Goal: Task Accomplishment & Management: Use online tool/utility

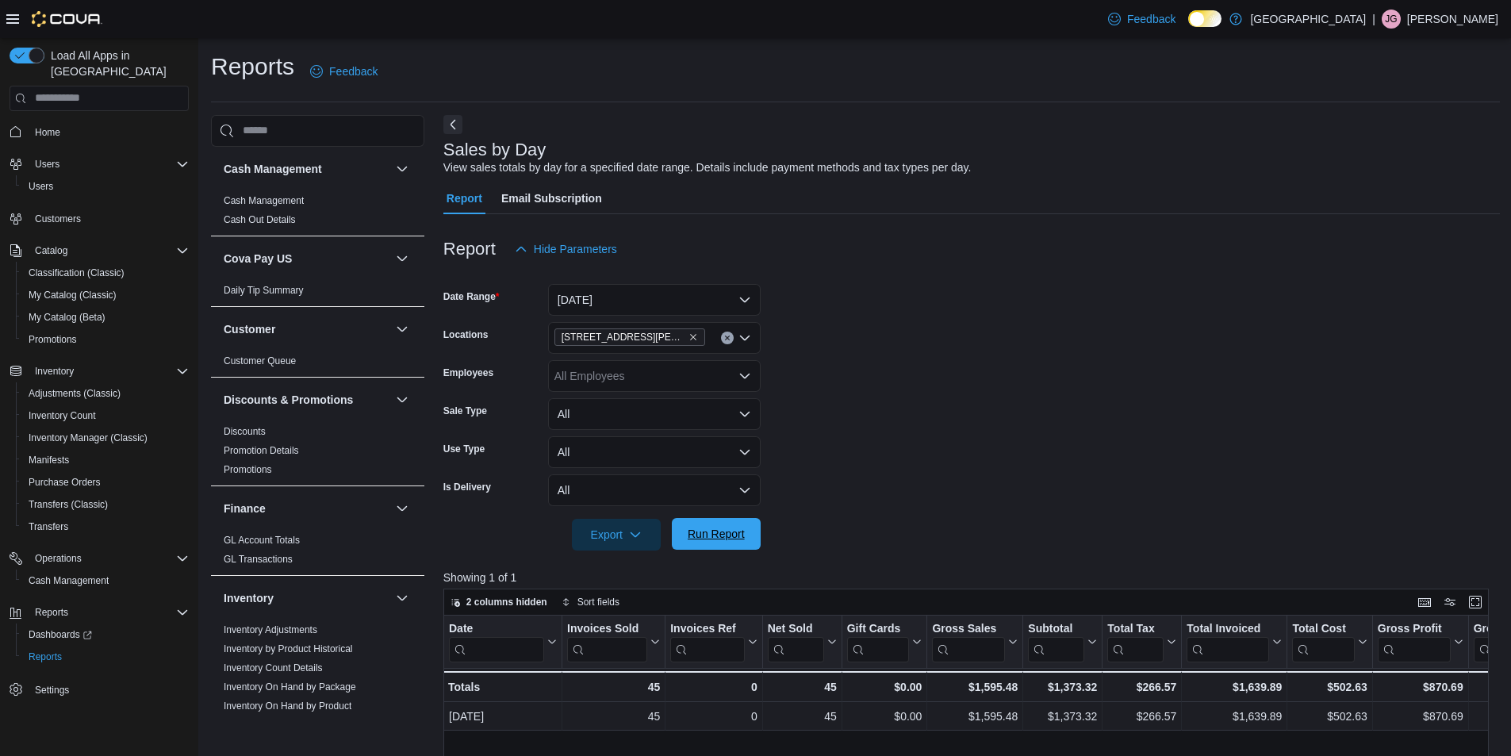
click at [742, 529] on span "Run Report" at bounding box center [716, 534] width 57 height 16
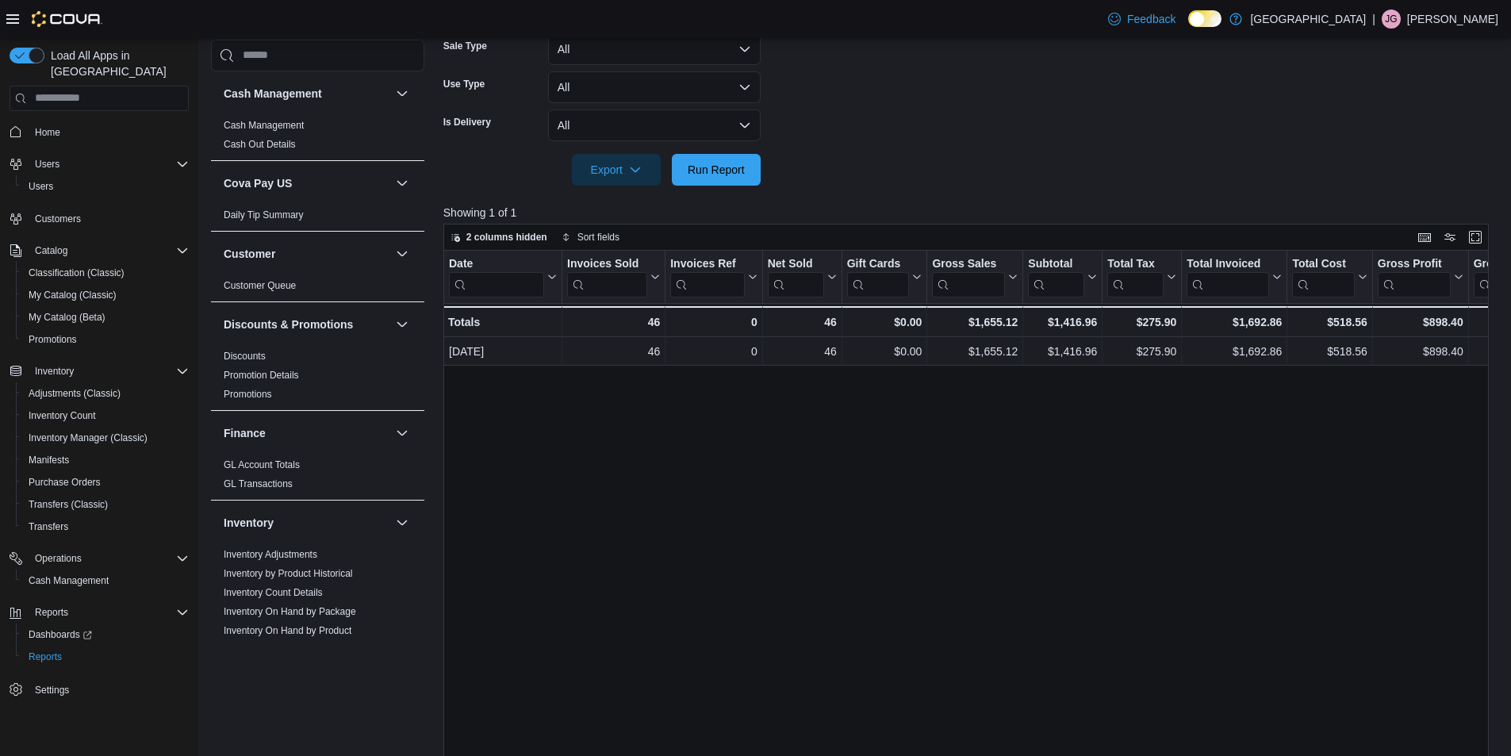
scroll to position [132, 0]
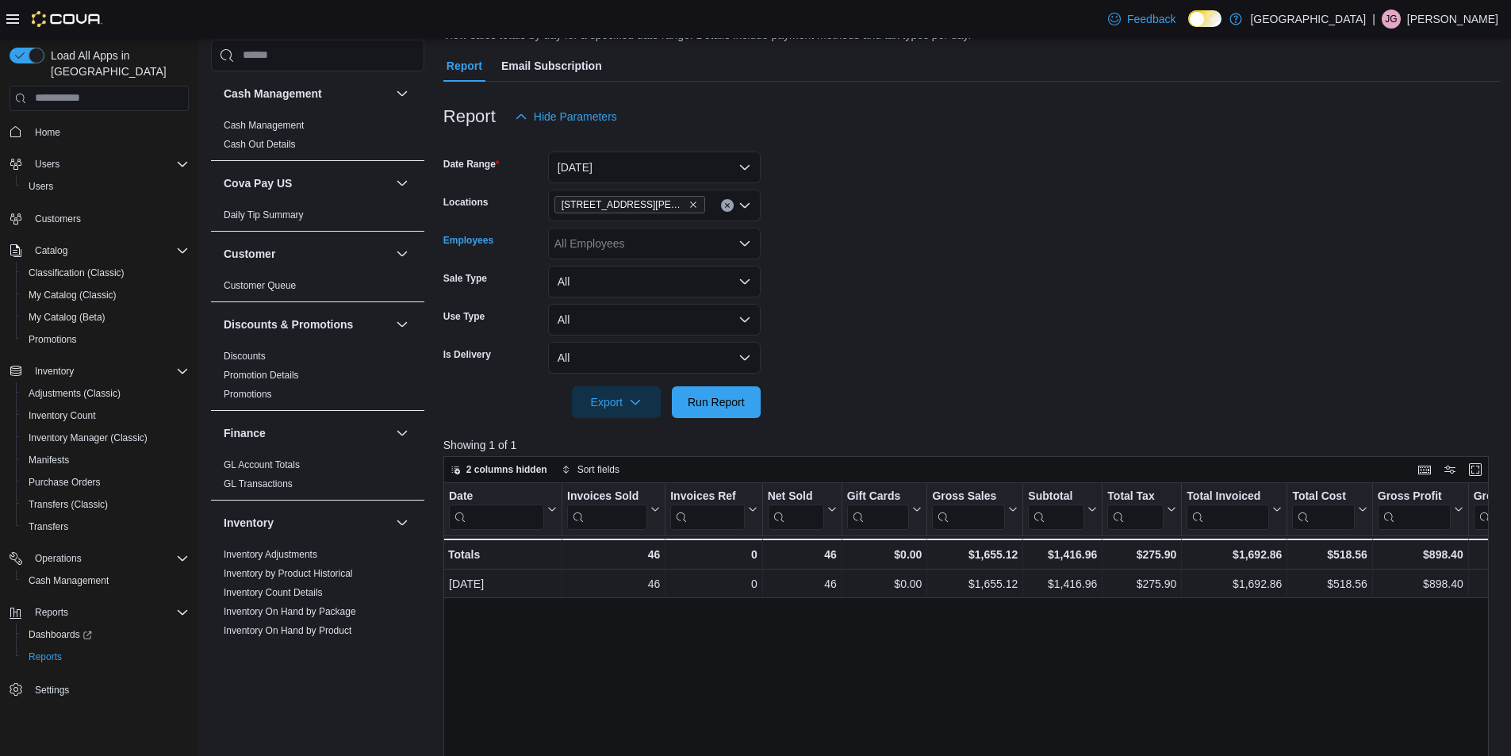
click at [659, 248] on div "All Employees" at bounding box center [654, 244] width 213 height 32
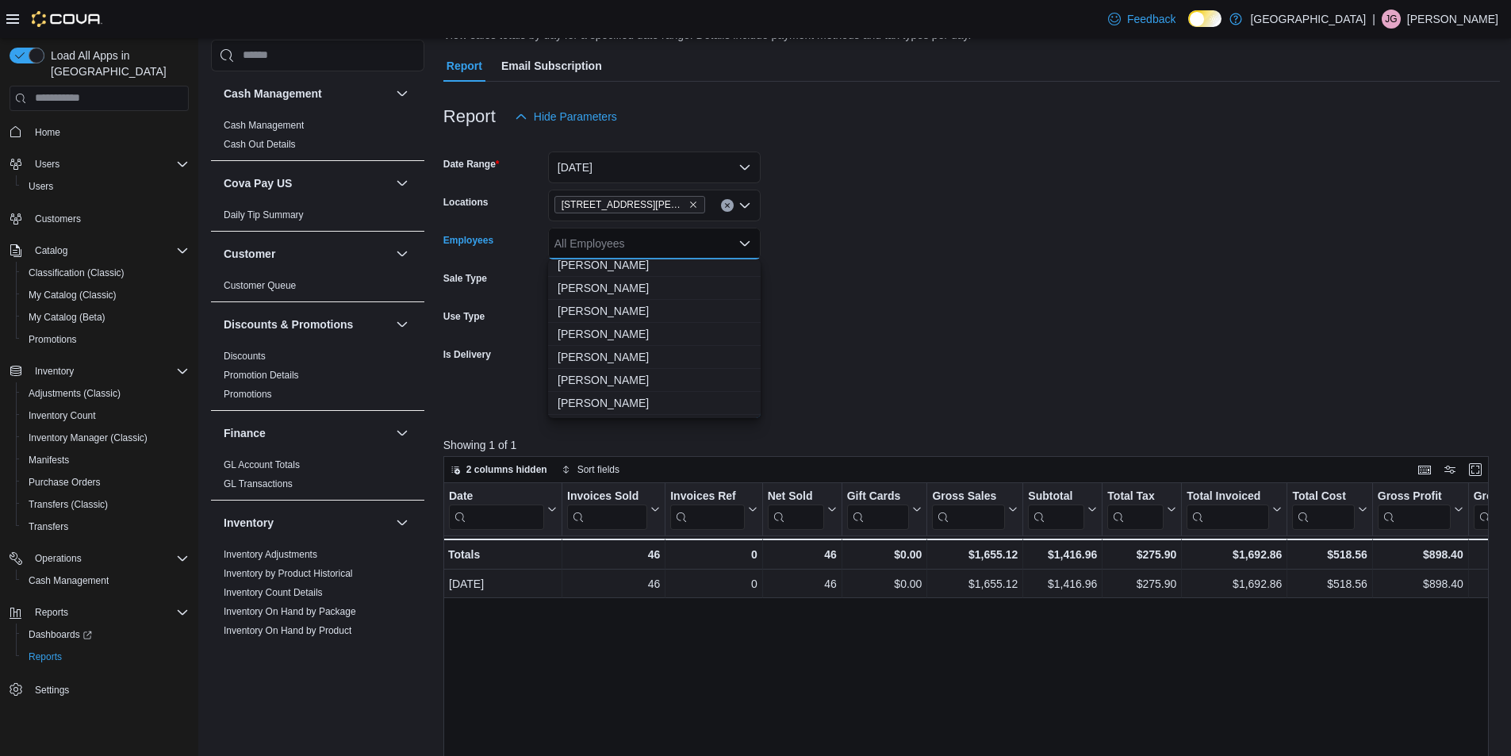
scroll to position [476, 0]
click at [639, 369] on span "[PERSON_NAME]" at bounding box center [655, 370] width 194 height 16
click at [832, 366] on form "Date Range [DATE] Locations [STREET_ADDRESS][PERSON_NAME] Employees [PERSON_NAM…" at bounding box center [971, 275] width 1056 height 286
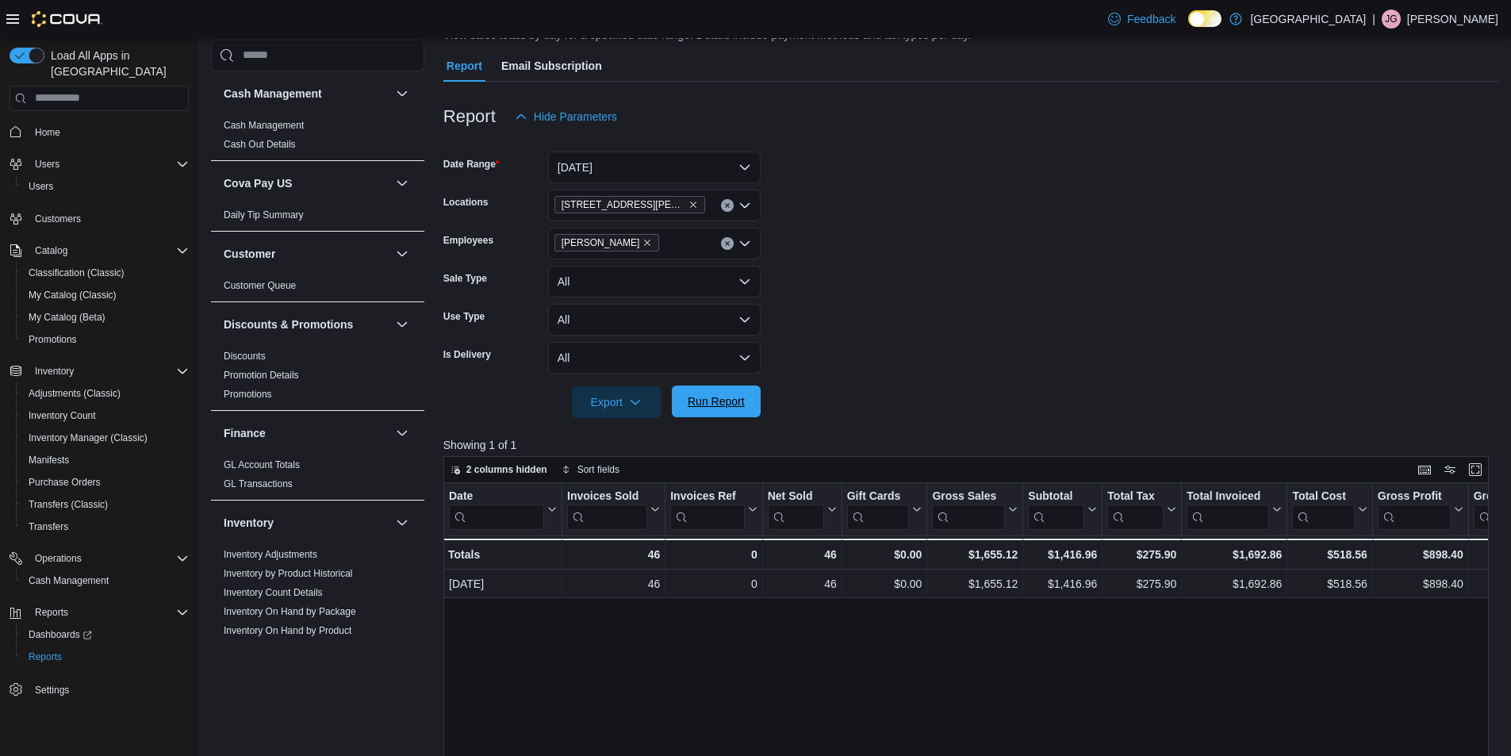
click at [743, 398] on span "Run Report" at bounding box center [716, 401] width 57 height 16
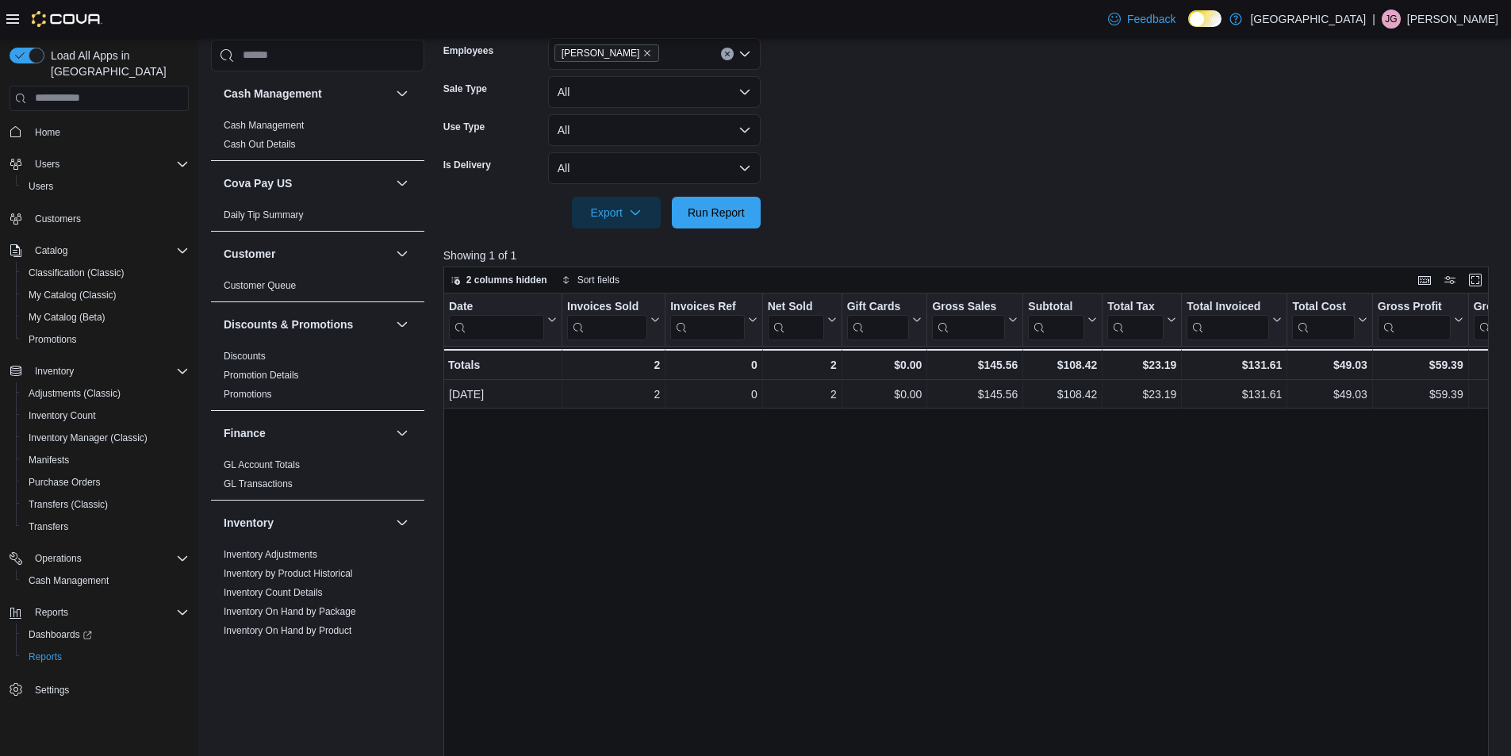
scroll to position [132, 0]
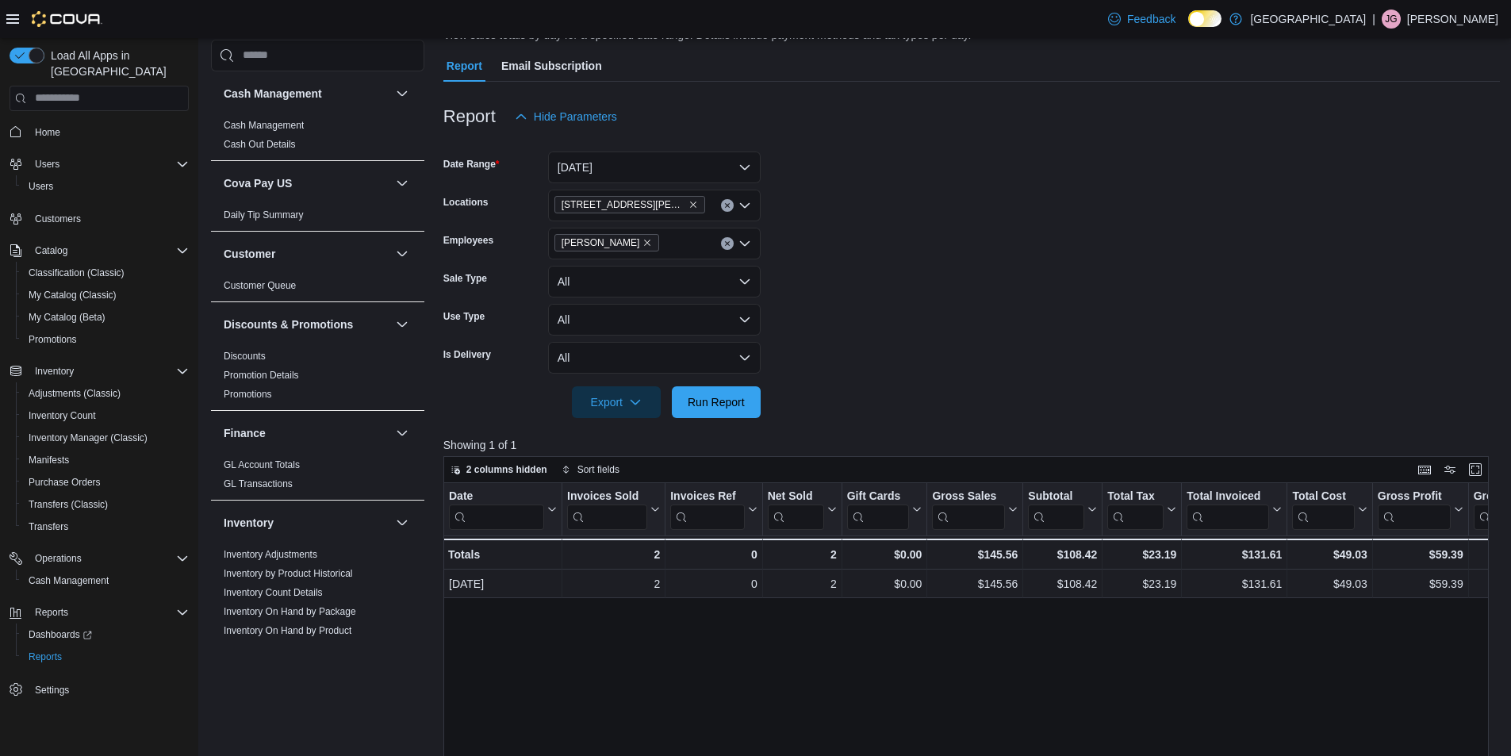
drag, startPoint x: 731, startPoint y: 240, endPoint x: 724, endPoint y: 230, distance: 12.1
click at [728, 240] on button "Clear input" at bounding box center [727, 243] width 13 height 13
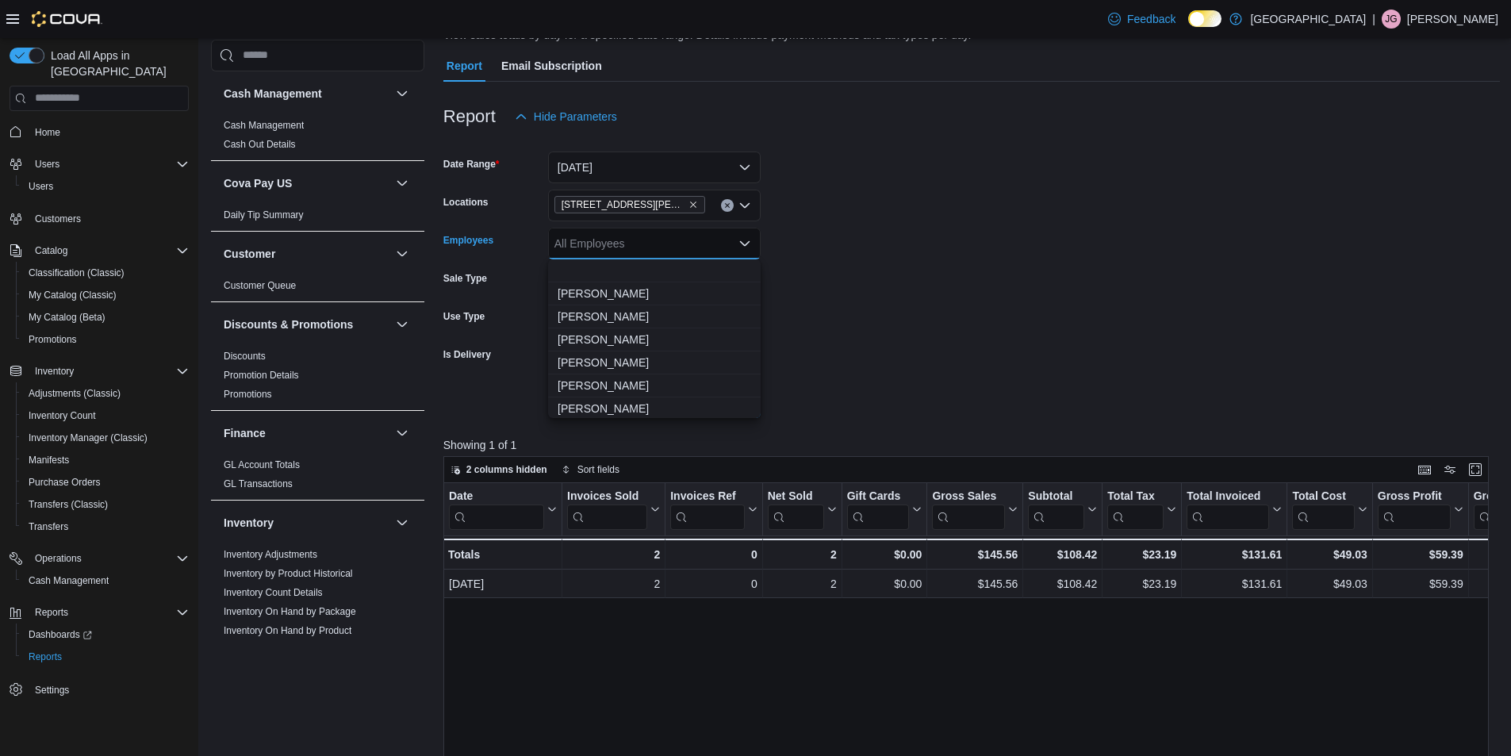
click at [723, 213] on div "[STREET_ADDRESS][PERSON_NAME]" at bounding box center [654, 206] width 213 height 32
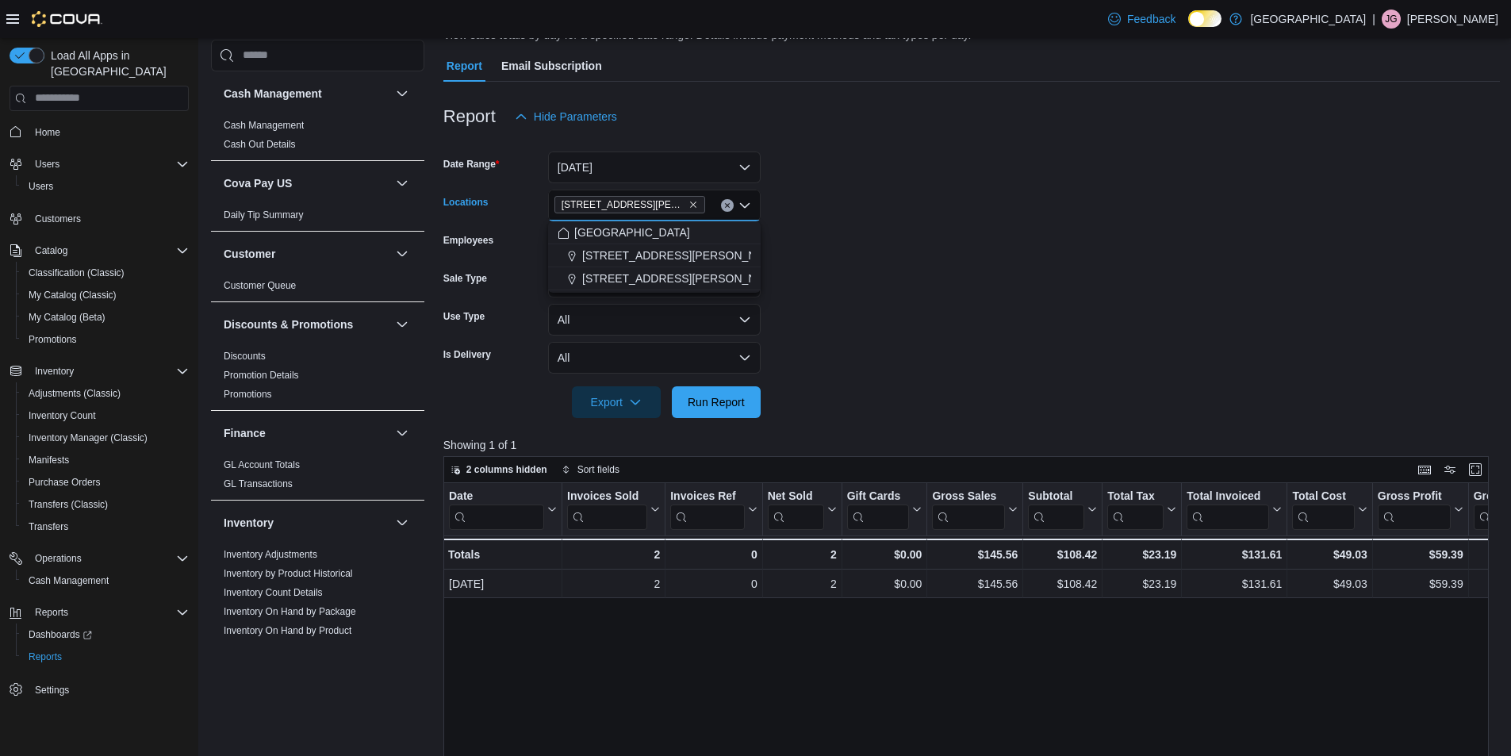
click at [726, 209] on button "Clear input" at bounding box center [727, 205] width 13 height 13
drag, startPoint x: 669, startPoint y: 274, endPoint x: 698, endPoint y: 326, distance: 59.6
click at [670, 274] on span "[STREET_ADDRESS][PERSON_NAME]" at bounding box center [682, 278] width 201 height 16
click at [709, 402] on span "Run Report" at bounding box center [716, 401] width 57 height 16
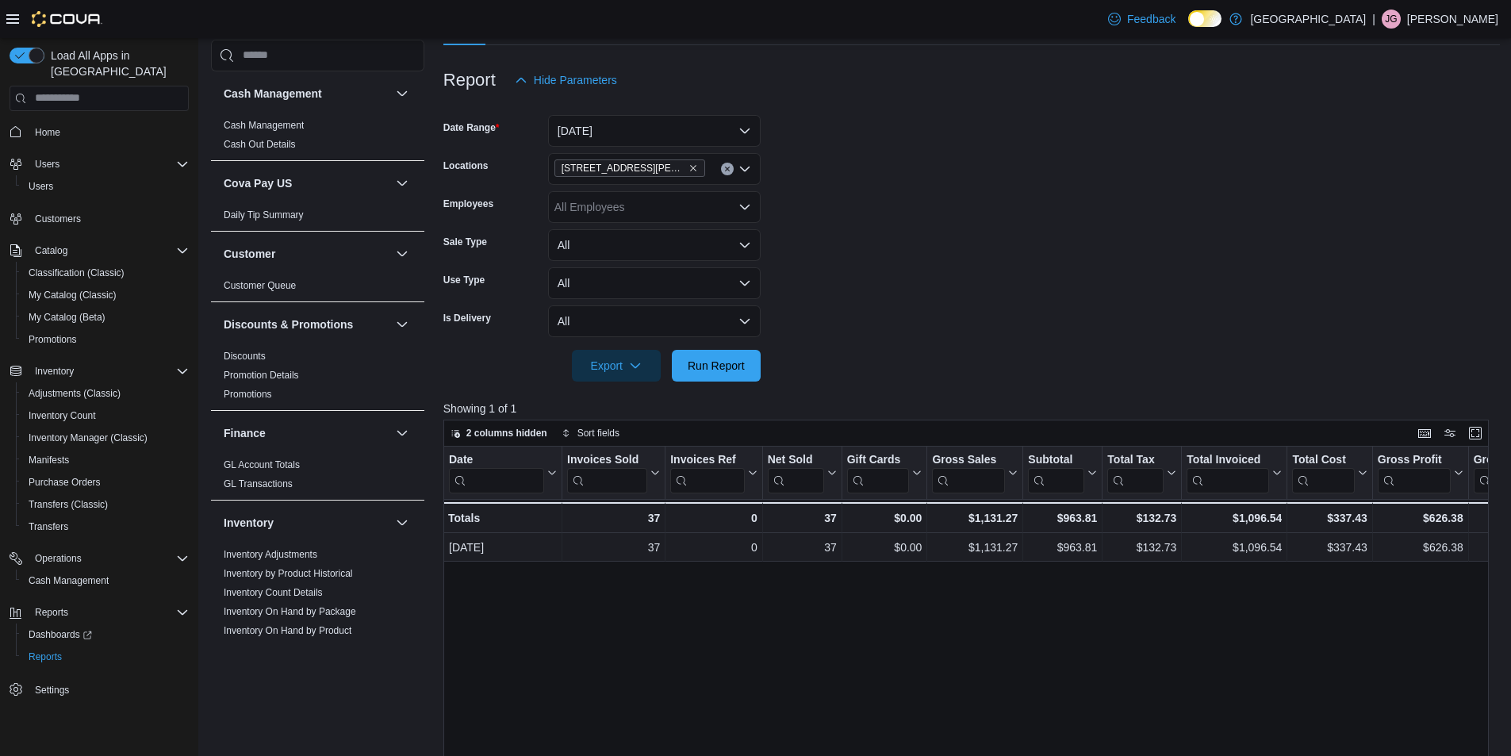
scroll to position [132, 0]
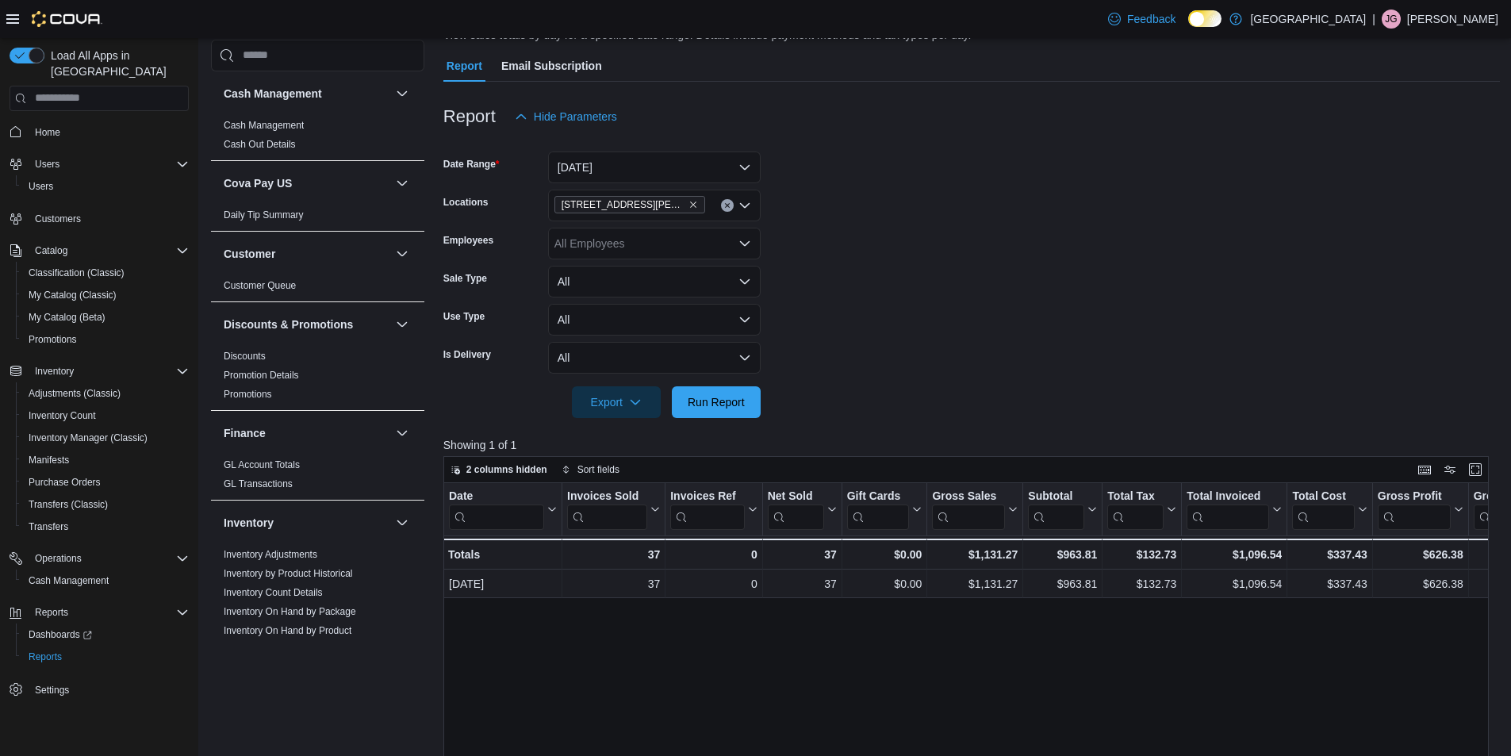
click at [714, 248] on div "All Employees" at bounding box center [654, 244] width 213 height 32
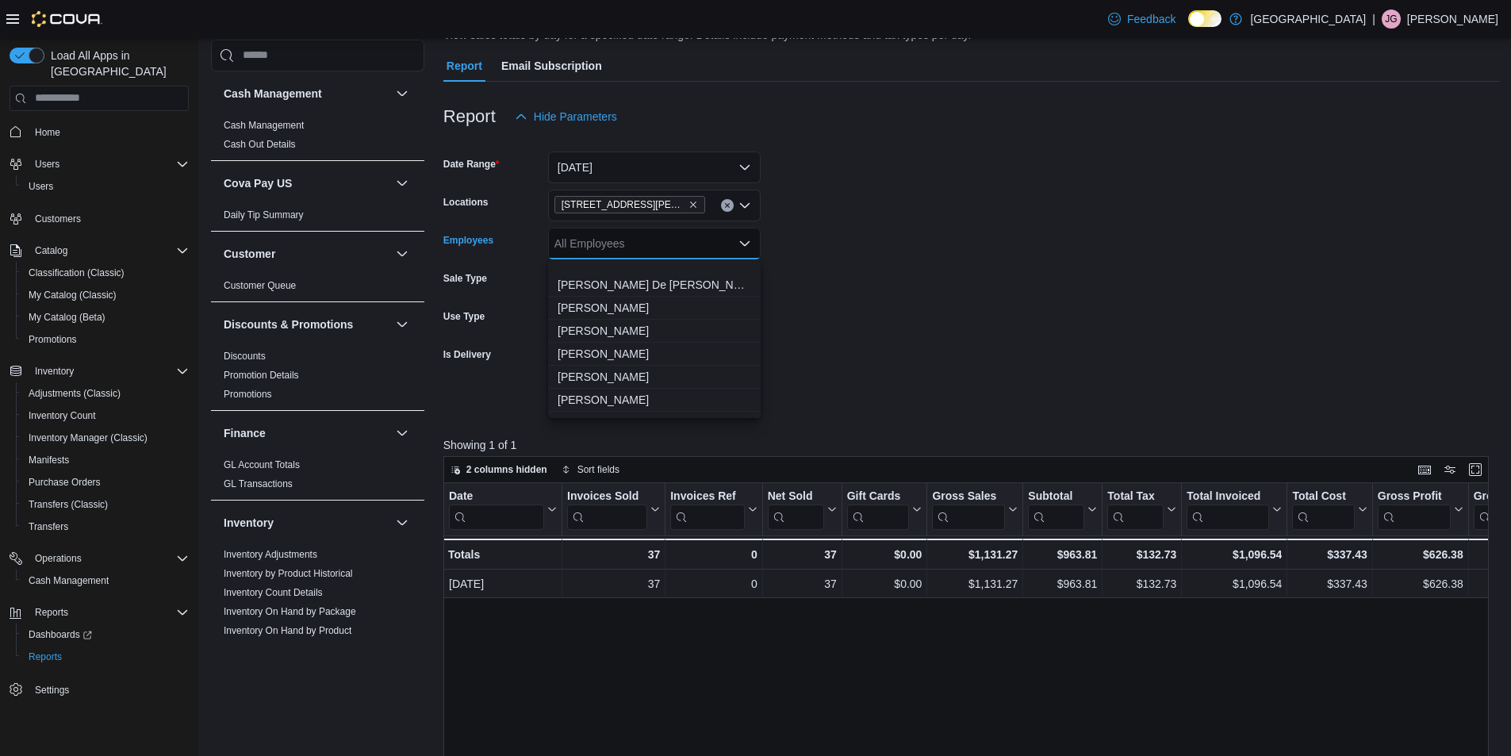
scroll to position [1031, 0]
click at [625, 323] on span "[PERSON_NAME]" at bounding box center [655, 321] width 194 height 16
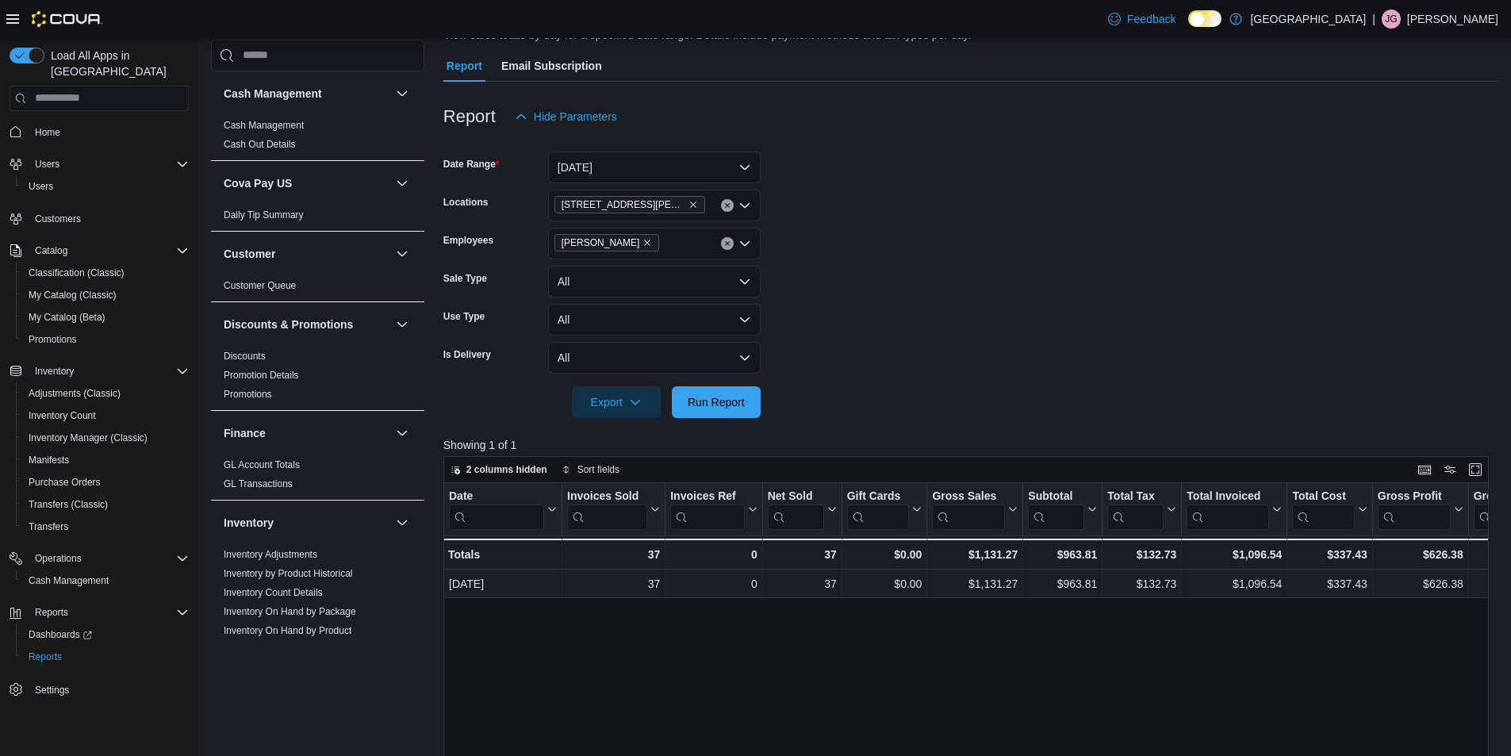
click at [838, 385] on div at bounding box center [971, 380] width 1056 height 13
click at [723, 397] on span "Run Report" at bounding box center [716, 401] width 57 height 16
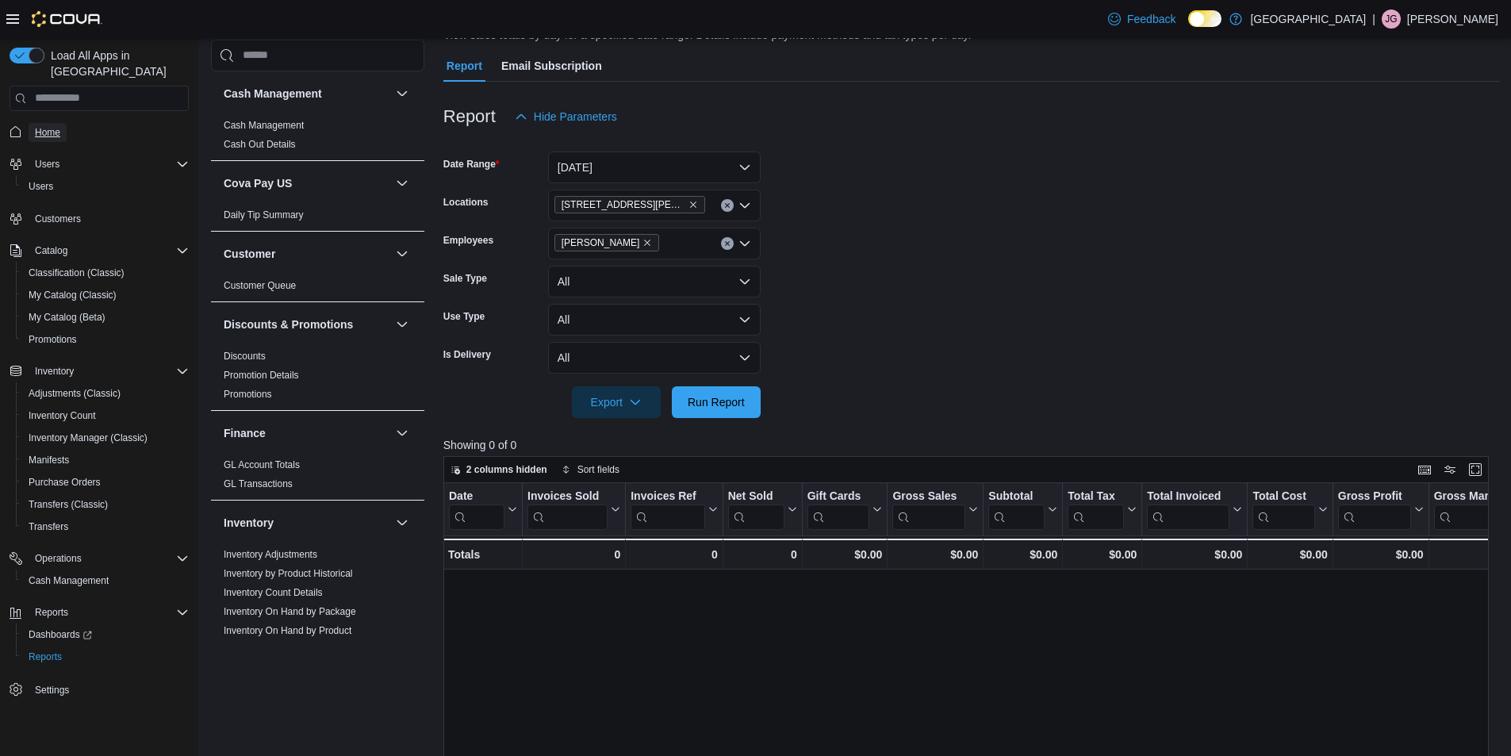
click at [45, 126] on span "Home" at bounding box center [47, 132] width 25 height 13
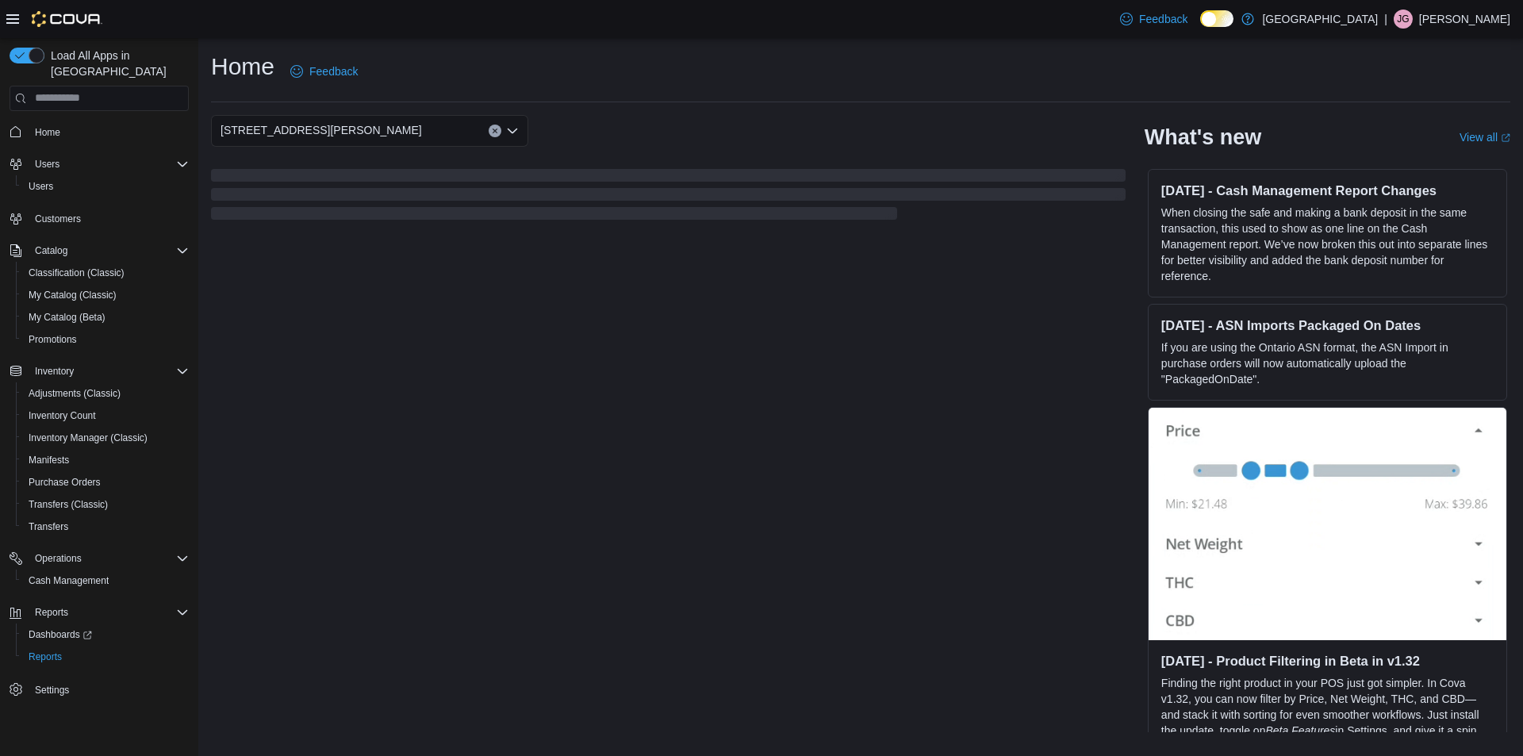
click at [439, 126] on div "[STREET_ADDRESS][PERSON_NAME]" at bounding box center [369, 131] width 317 height 32
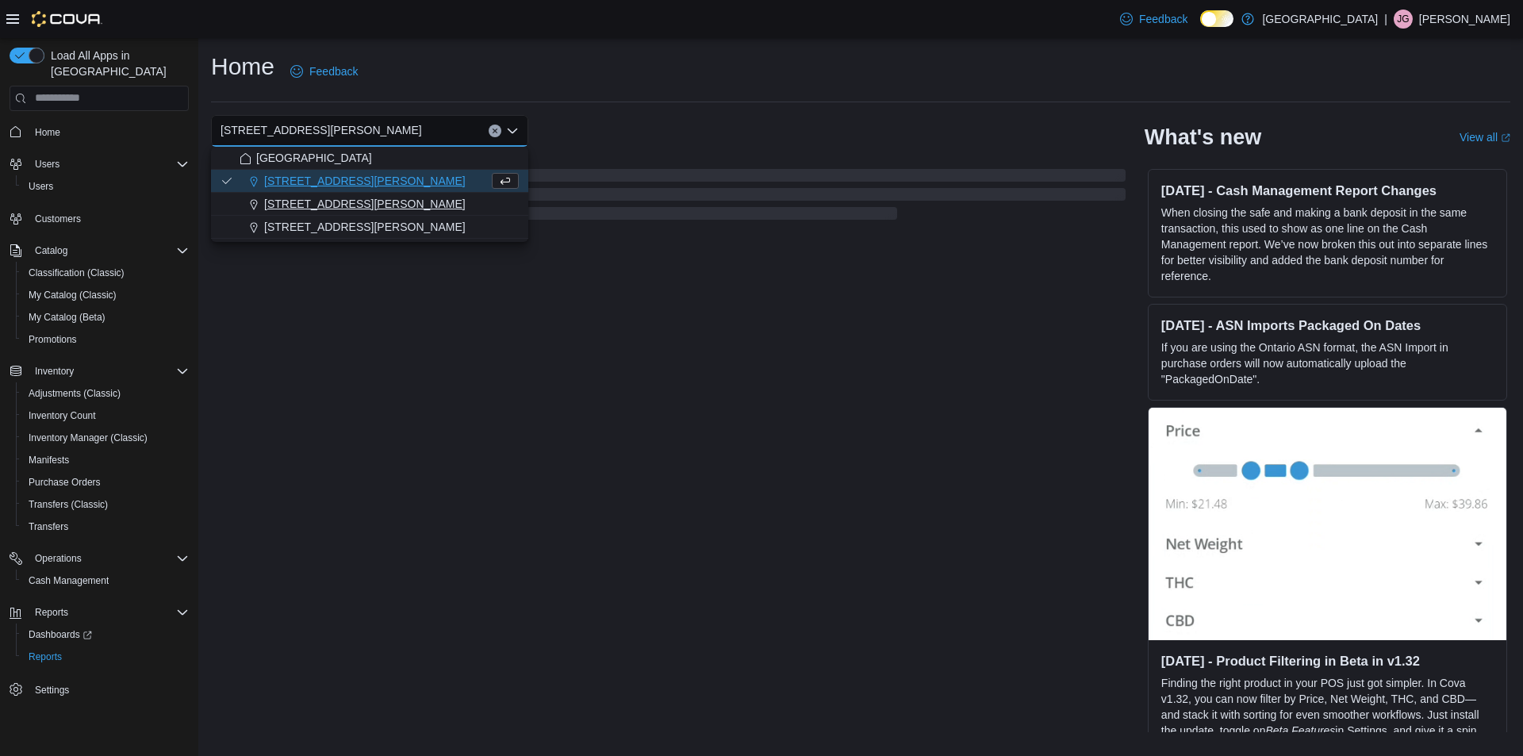
click at [365, 201] on span "[STREET_ADDRESS][PERSON_NAME]" at bounding box center [364, 204] width 201 height 16
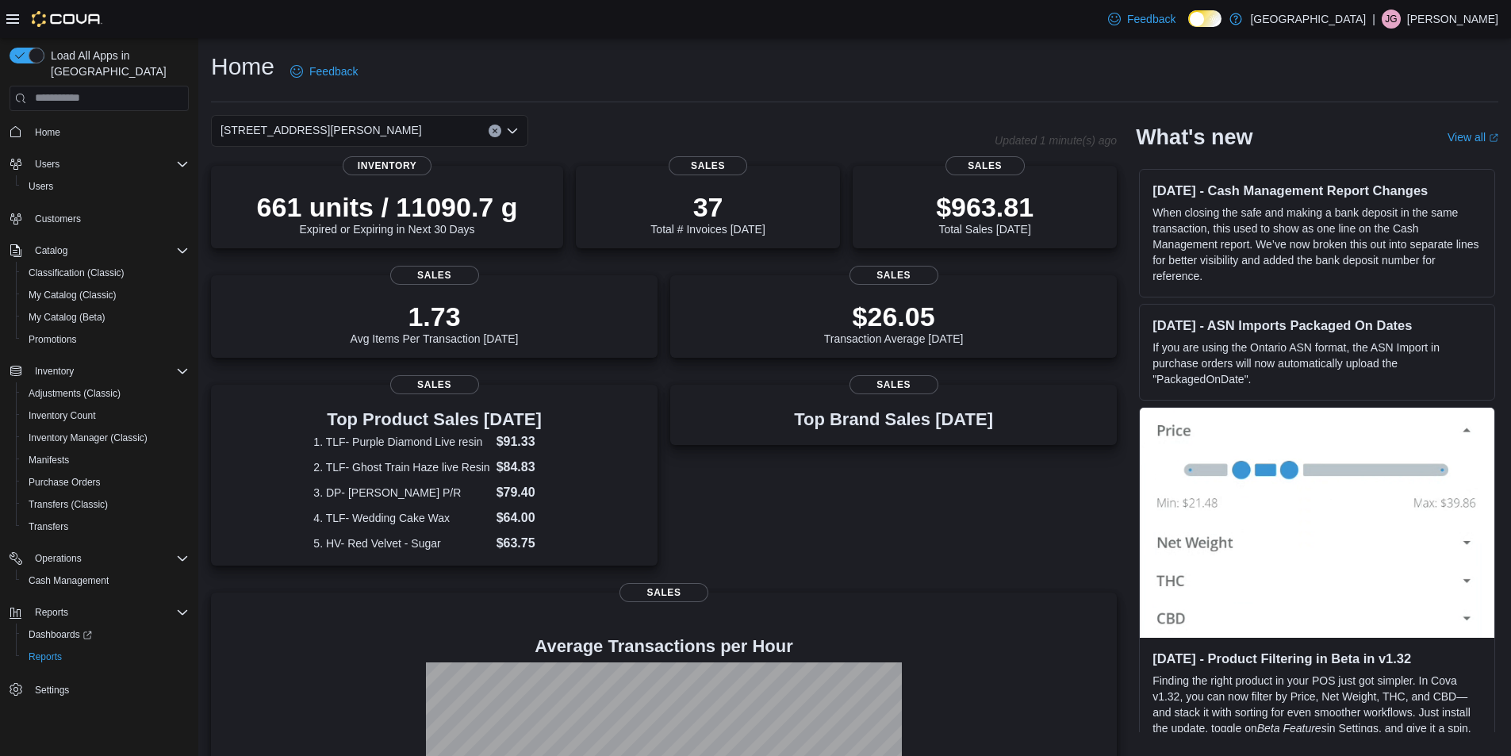
click at [392, 122] on div "[STREET_ADDRESS][PERSON_NAME] Selected. [STREET_ADDRESS][PERSON_NAME]. Press Ba…" at bounding box center [369, 131] width 317 height 32
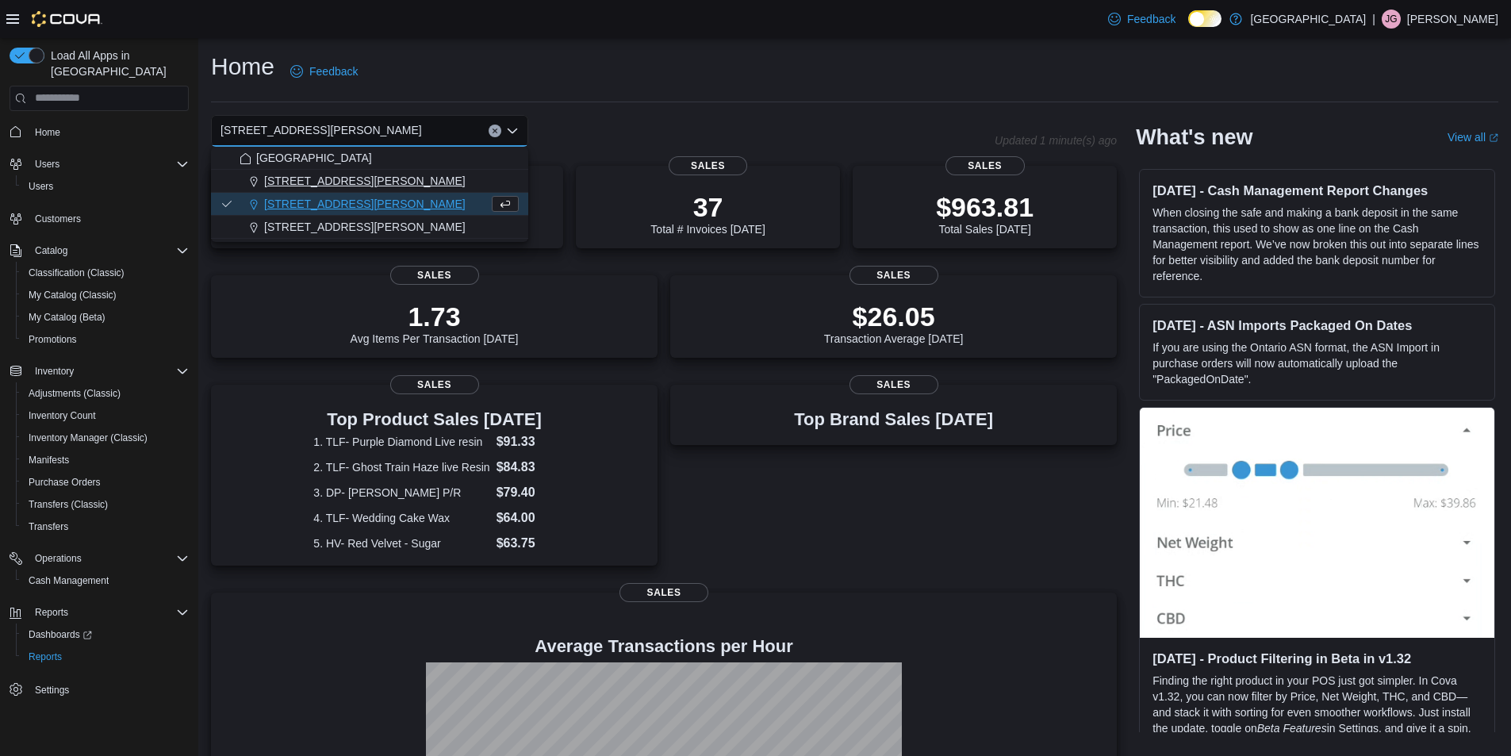
click at [317, 177] on span "[STREET_ADDRESS][PERSON_NAME]" at bounding box center [364, 181] width 201 height 16
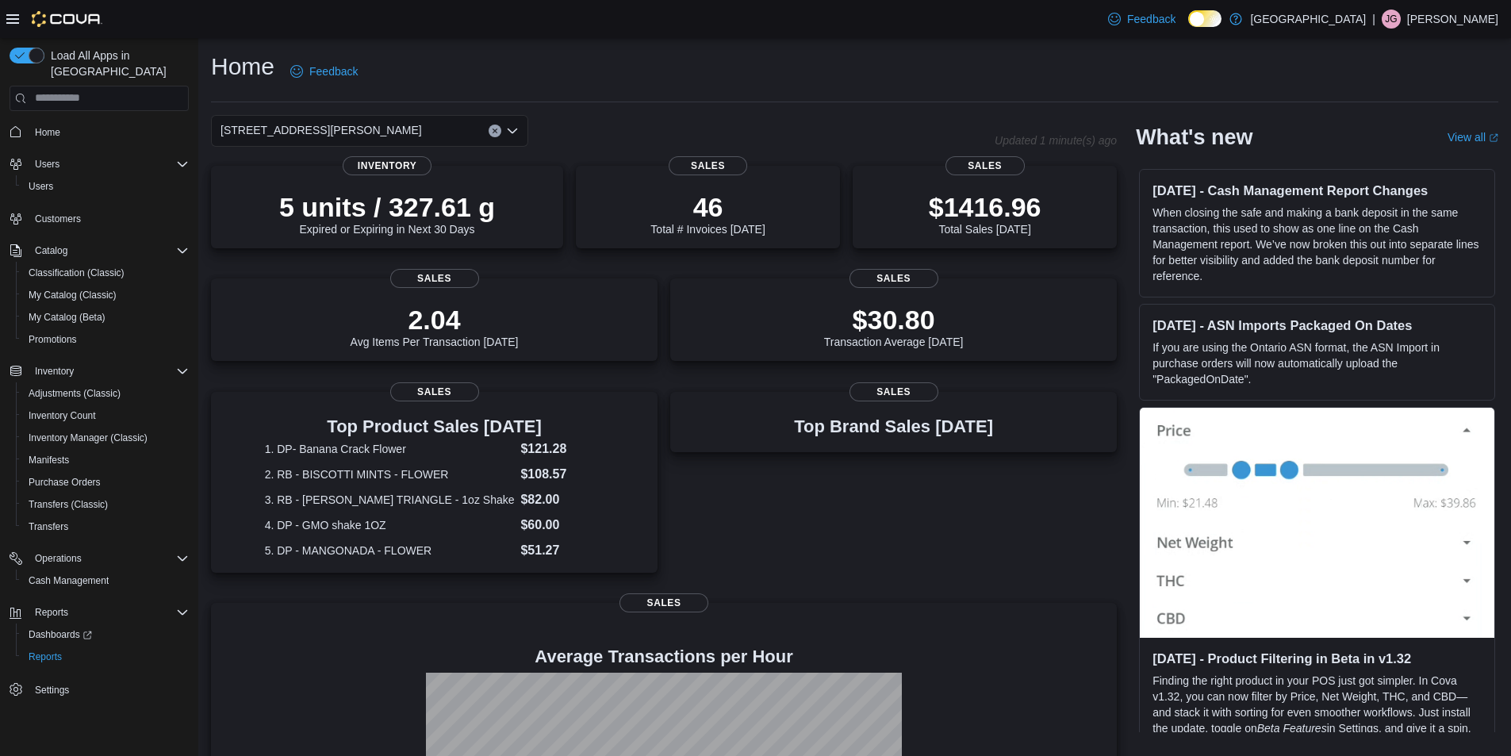
click at [356, 132] on div "[STREET_ADDRESS][PERSON_NAME] Selected. [STREET_ADDRESS][PERSON_NAME]. Press Ba…" at bounding box center [369, 131] width 317 height 32
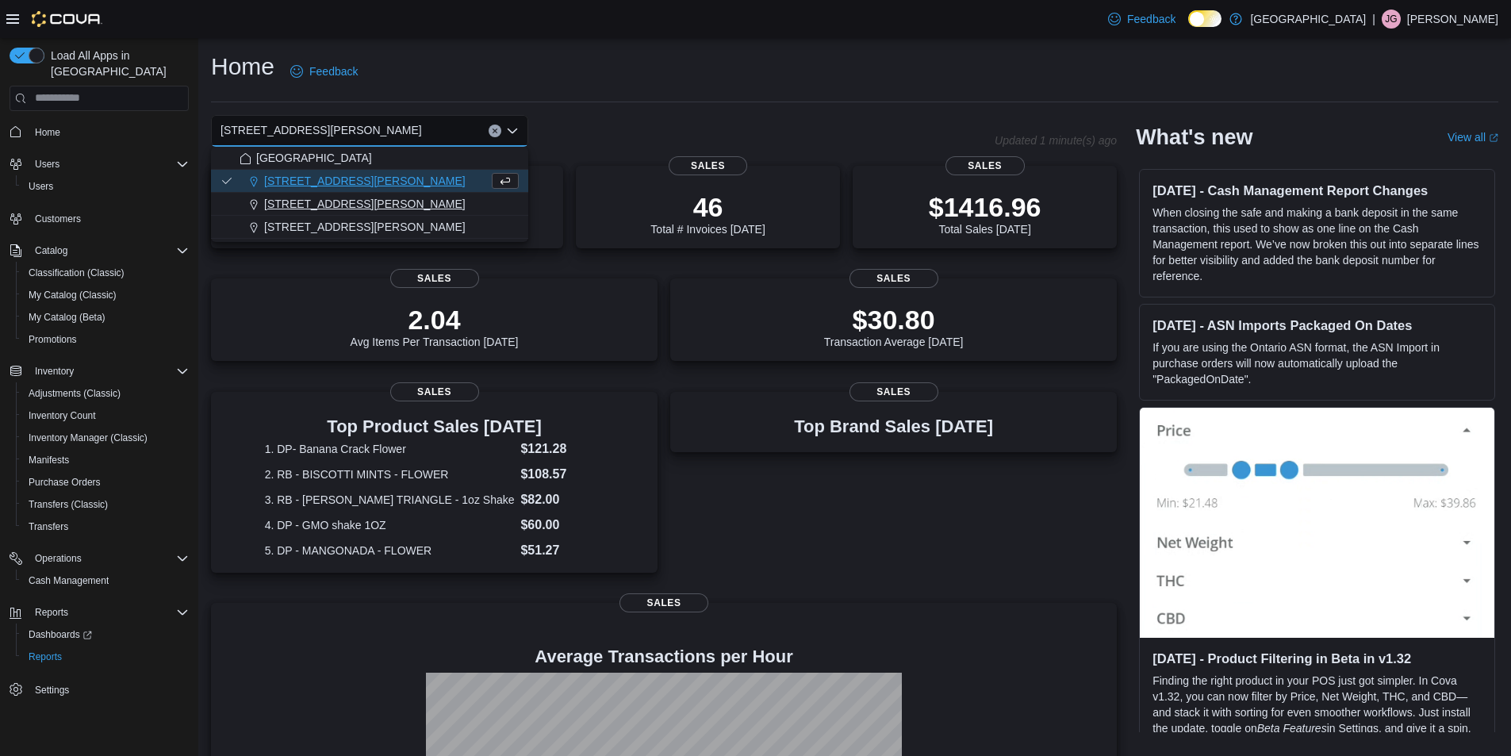
click at [315, 199] on span "[STREET_ADDRESS][PERSON_NAME]" at bounding box center [364, 204] width 201 height 16
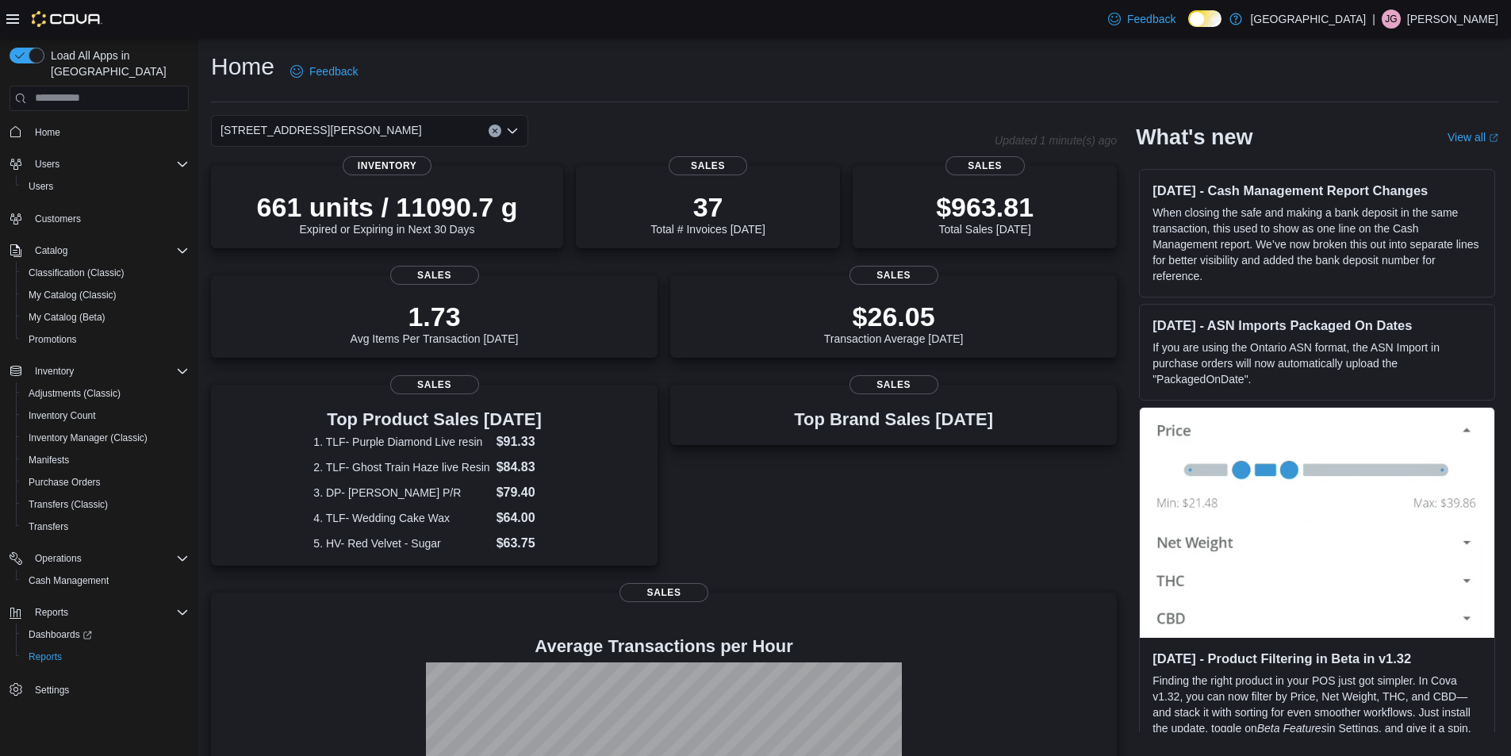
click at [372, 118] on div "[STREET_ADDRESS][PERSON_NAME] Selected. [STREET_ADDRESS][PERSON_NAME]. Press Ba…" at bounding box center [369, 131] width 317 height 32
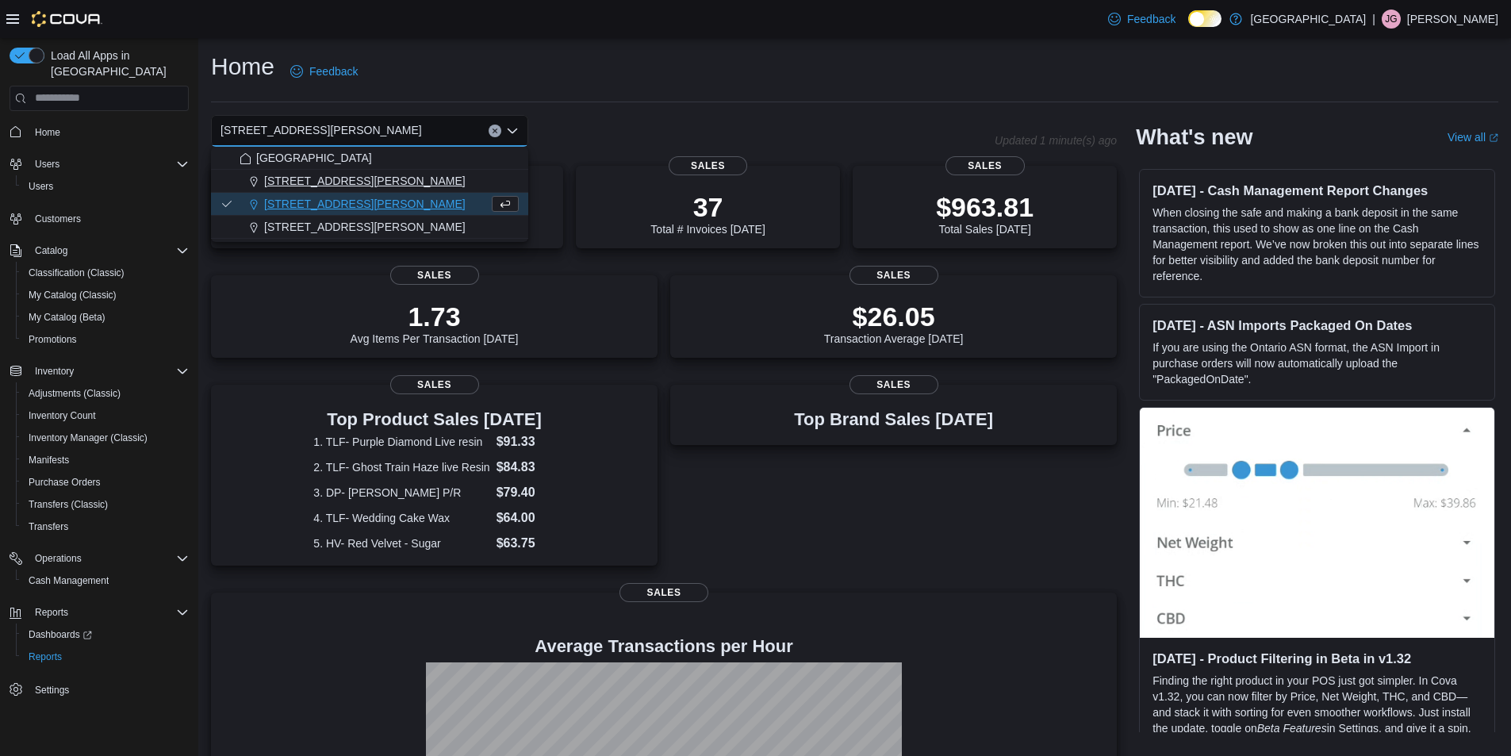
click at [350, 176] on span "[STREET_ADDRESS][PERSON_NAME]" at bounding box center [364, 181] width 201 height 16
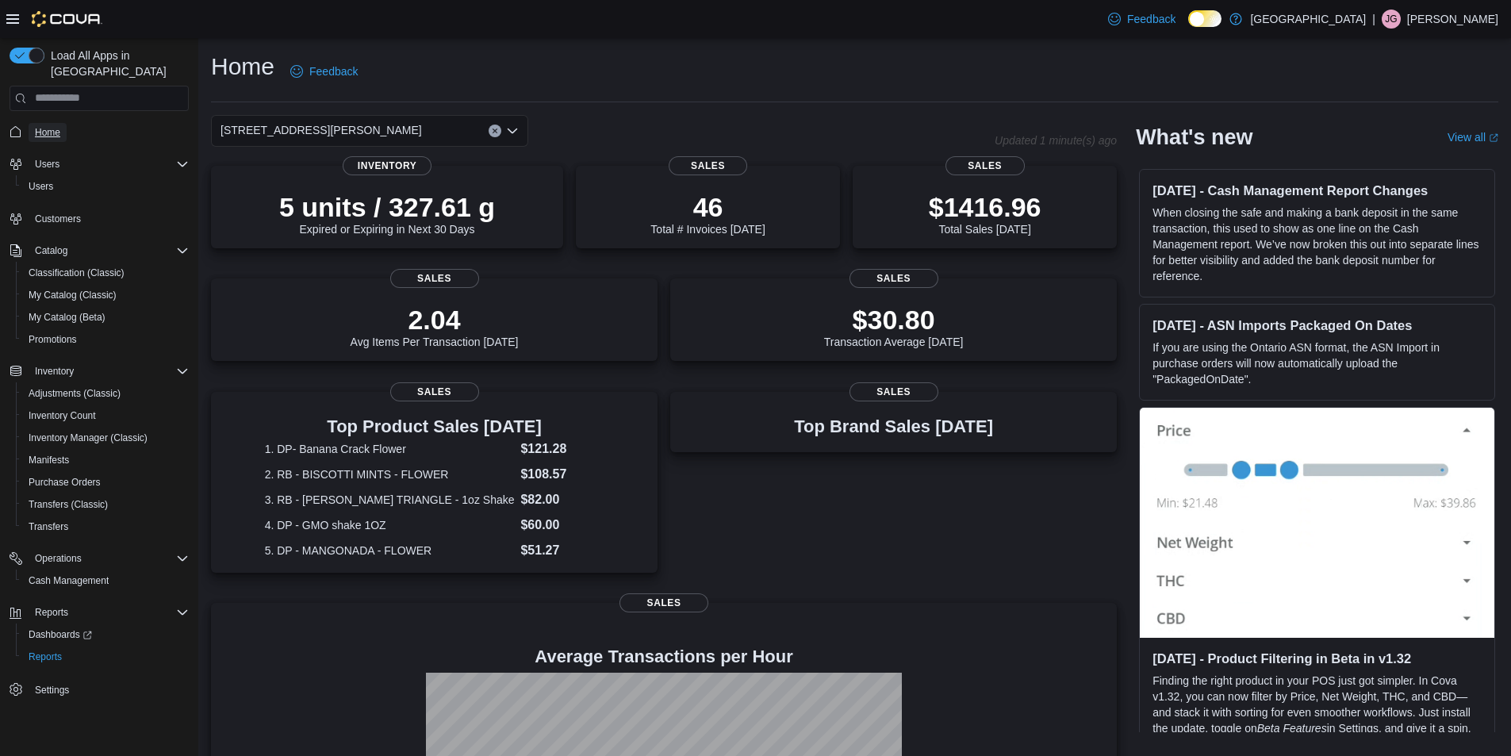
click at [63, 123] on link "Home" at bounding box center [48, 132] width 38 height 19
click at [343, 136] on div "[STREET_ADDRESS][PERSON_NAME]" at bounding box center [369, 131] width 317 height 32
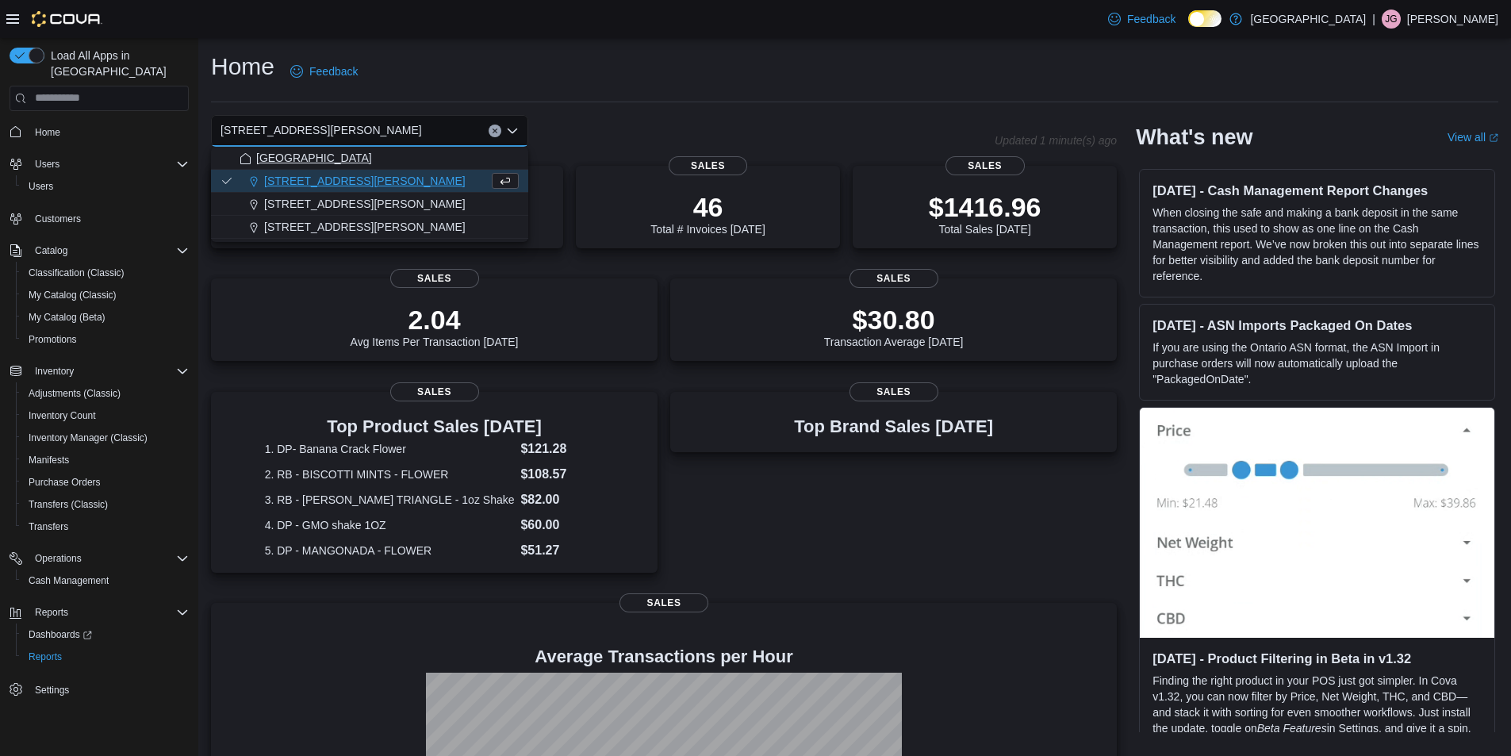
click at [328, 155] on span "[GEOGRAPHIC_DATA]" at bounding box center [314, 158] width 116 height 16
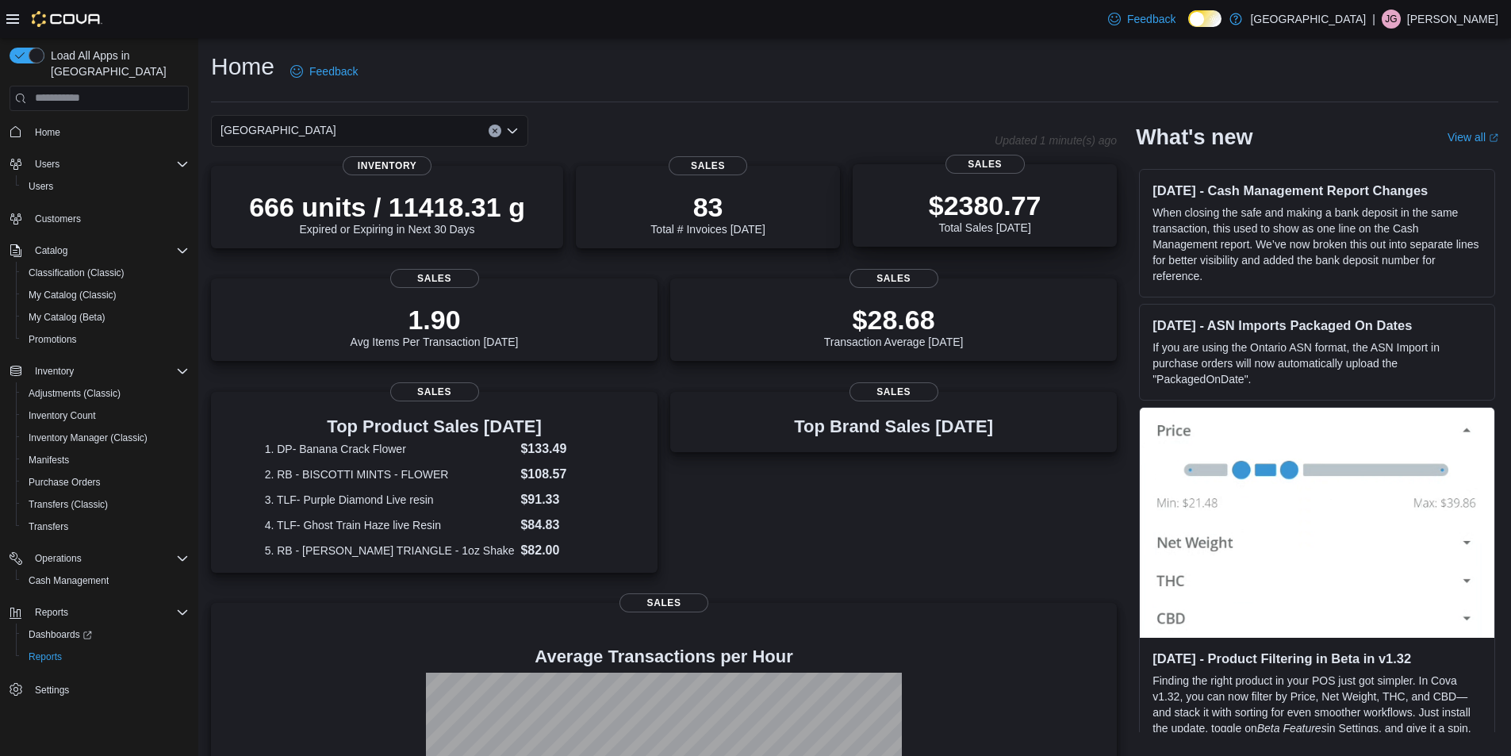
click at [980, 220] on div "$2380.77 Total Sales [DATE]" at bounding box center [985, 212] width 113 height 44
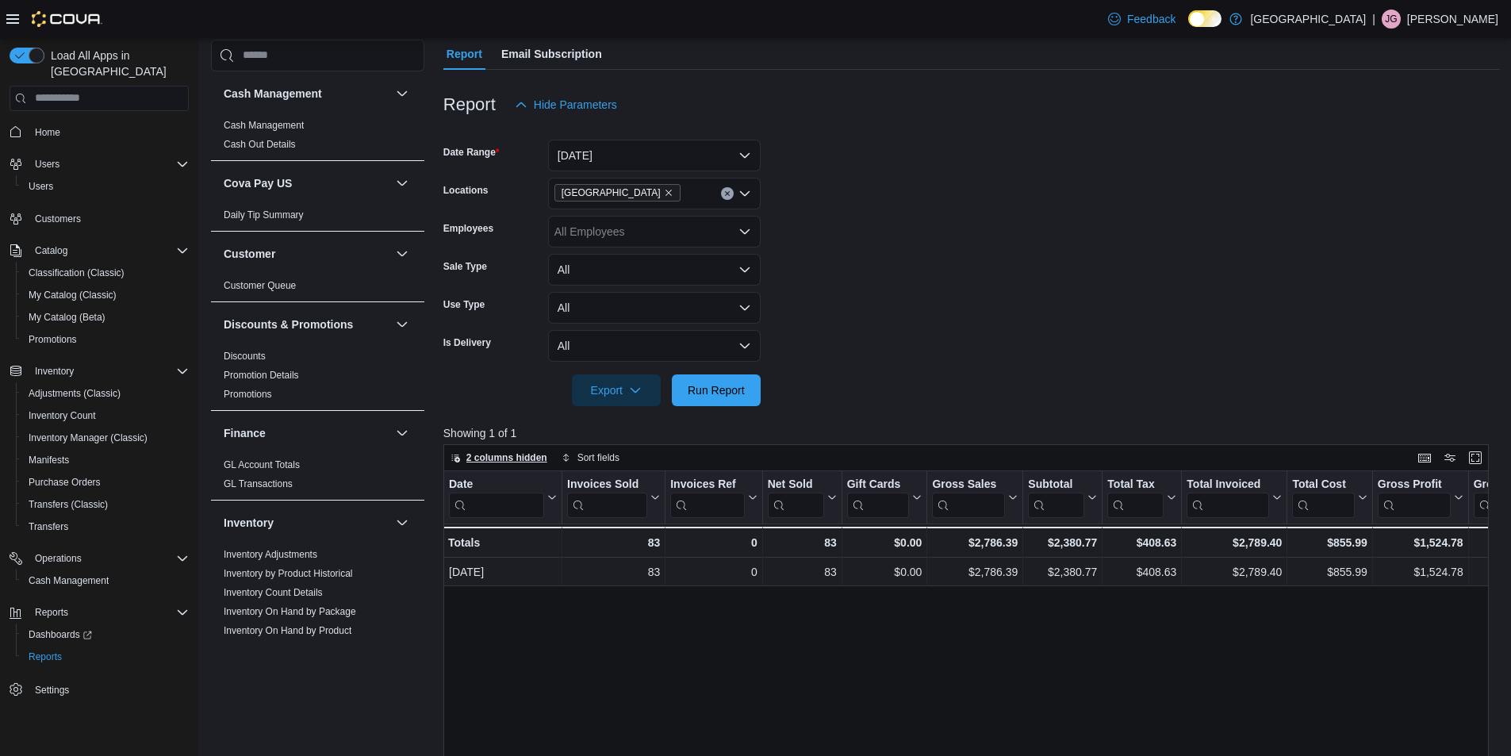
scroll to position [132, 0]
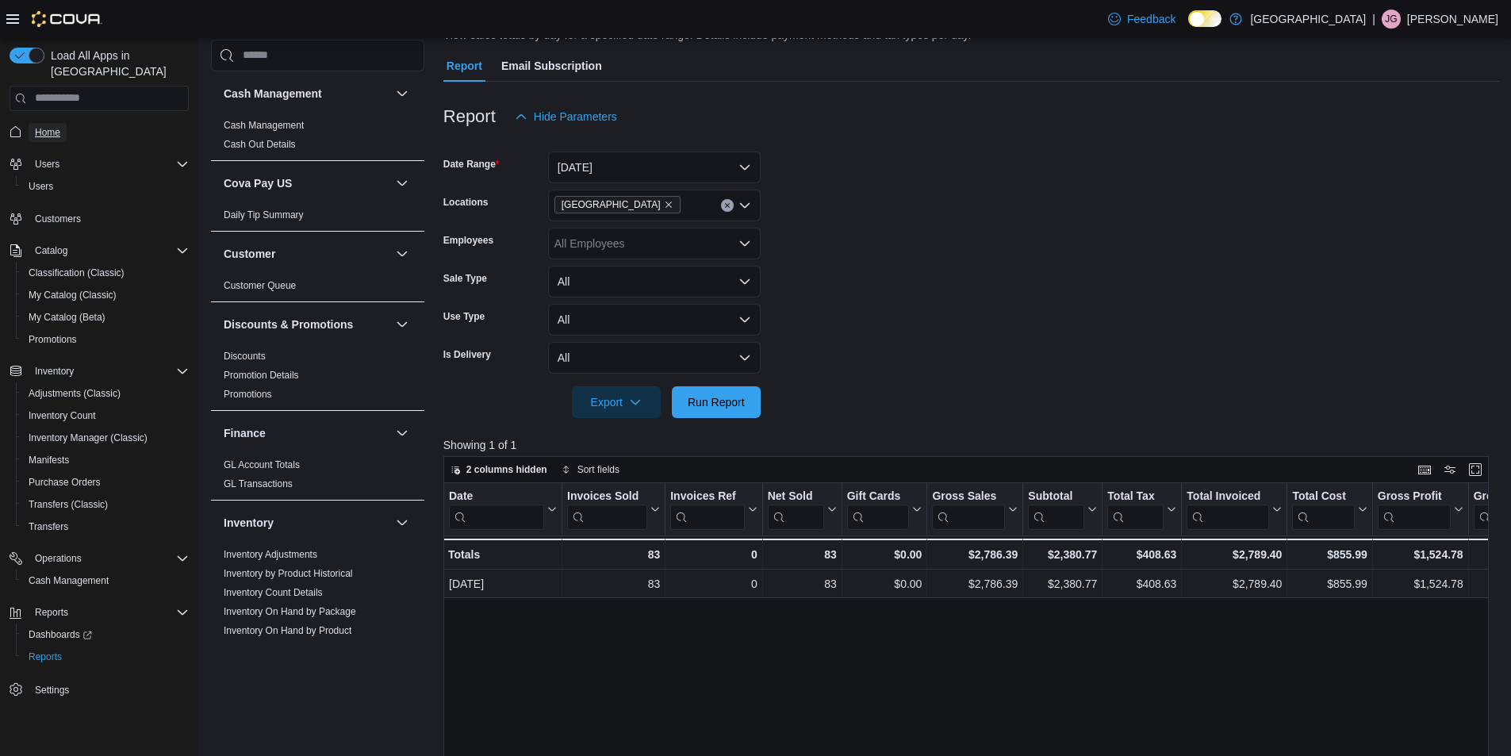
click at [39, 126] on span "Home" at bounding box center [47, 132] width 25 height 13
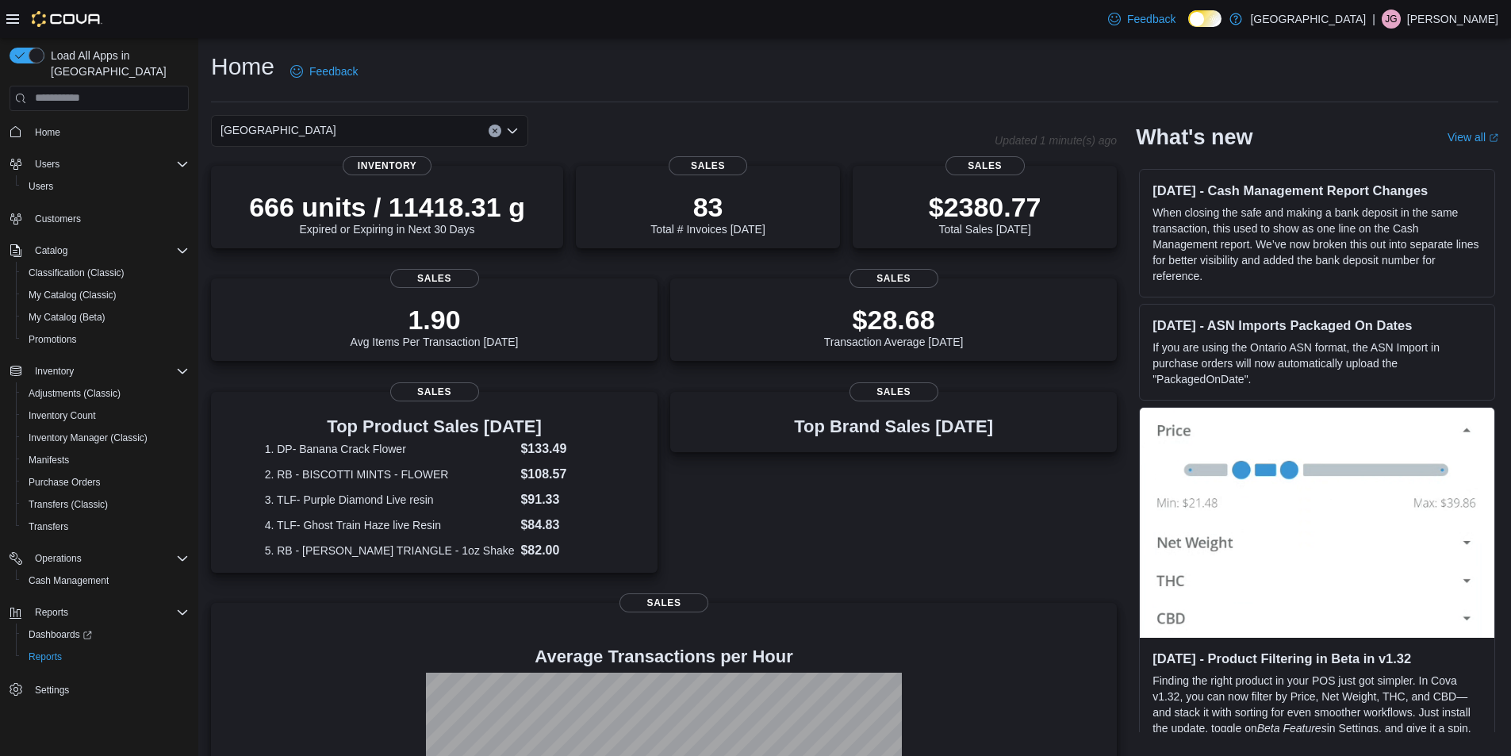
click at [444, 132] on div "[GEOGRAPHIC_DATA]" at bounding box center [369, 131] width 317 height 32
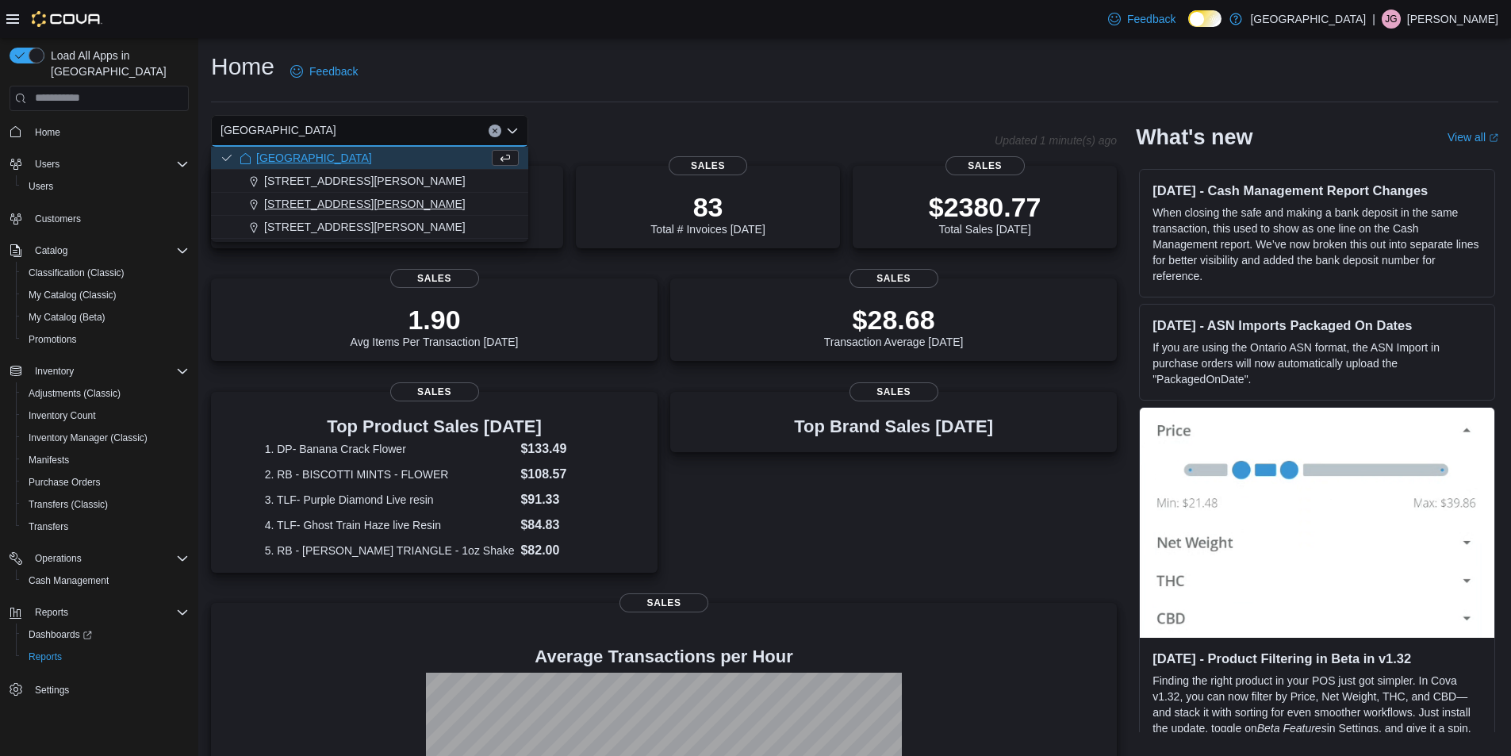
click at [419, 201] on div "[STREET_ADDRESS][PERSON_NAME]" at bounding box center [379, 204] width 279 height 16
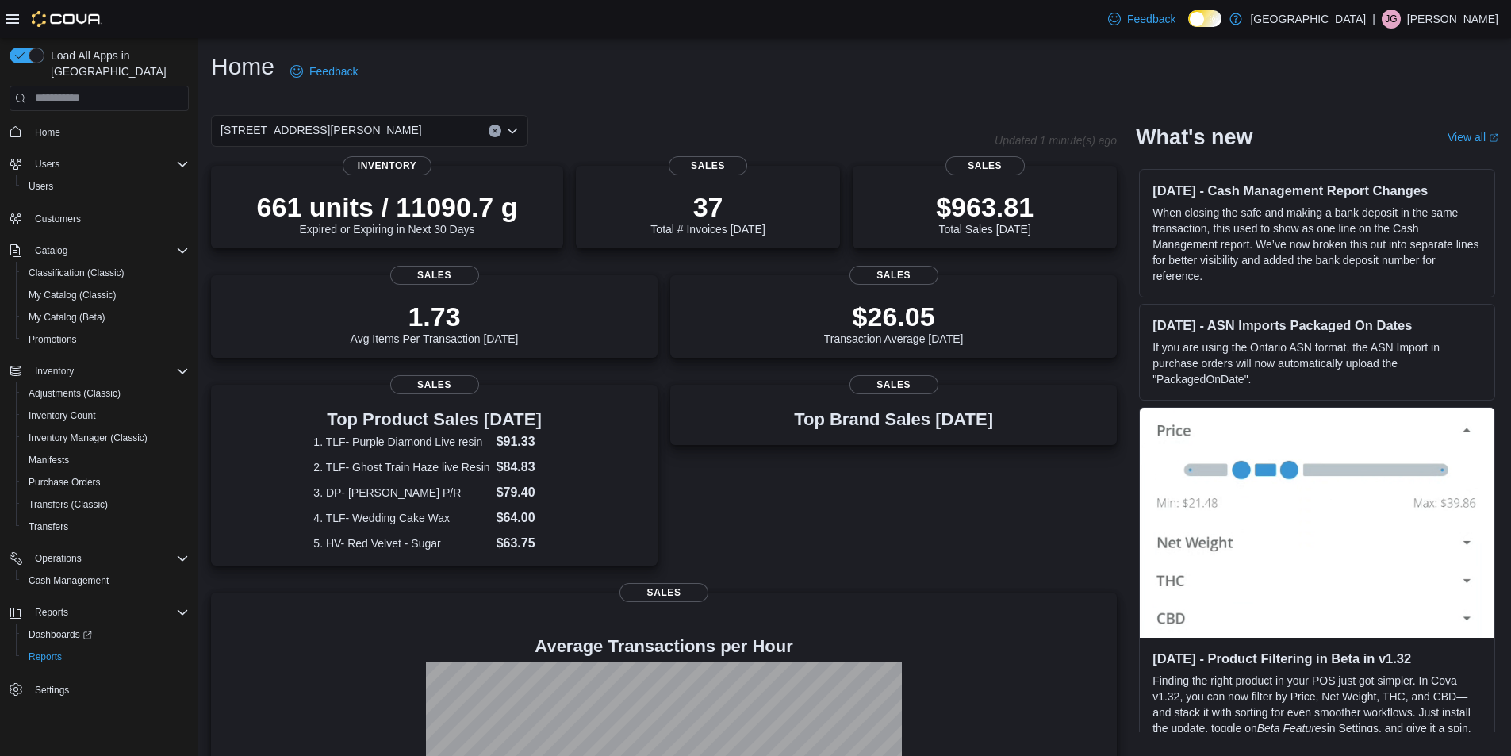
click at [375, 120] on div "[STREET_ADDRESS][PERSON_NAME] Selected. [STREET_ADDRESS][PERSON_NAME]. Press Ba…" at bounding box center [369, 131] width 317 height 32
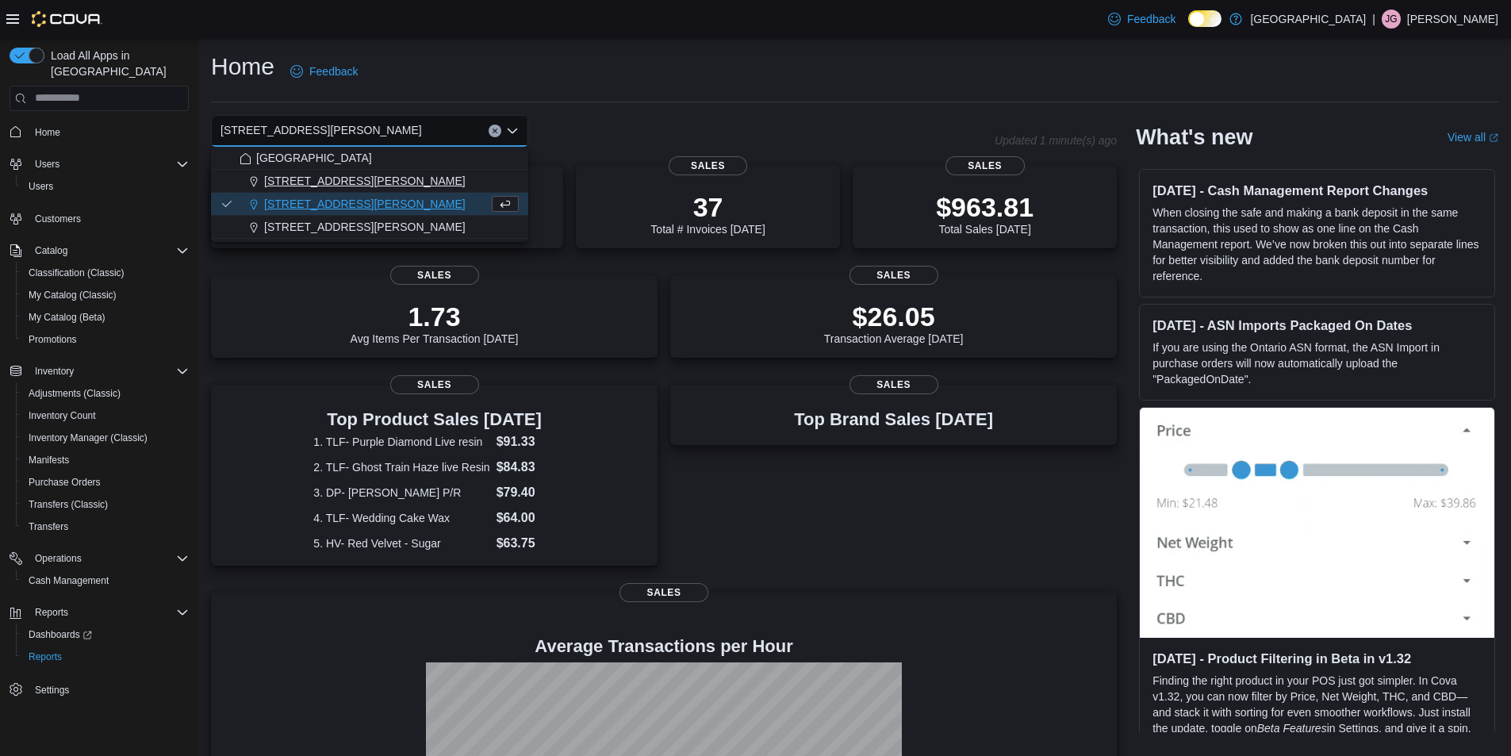
click at [354, 176] on span "[STREET_ADDRESS][PERSON_NAME]" at bounding box center [364, 181] width 201 height 16
